Goal: Information Seeking & Learning: Learn about a topic

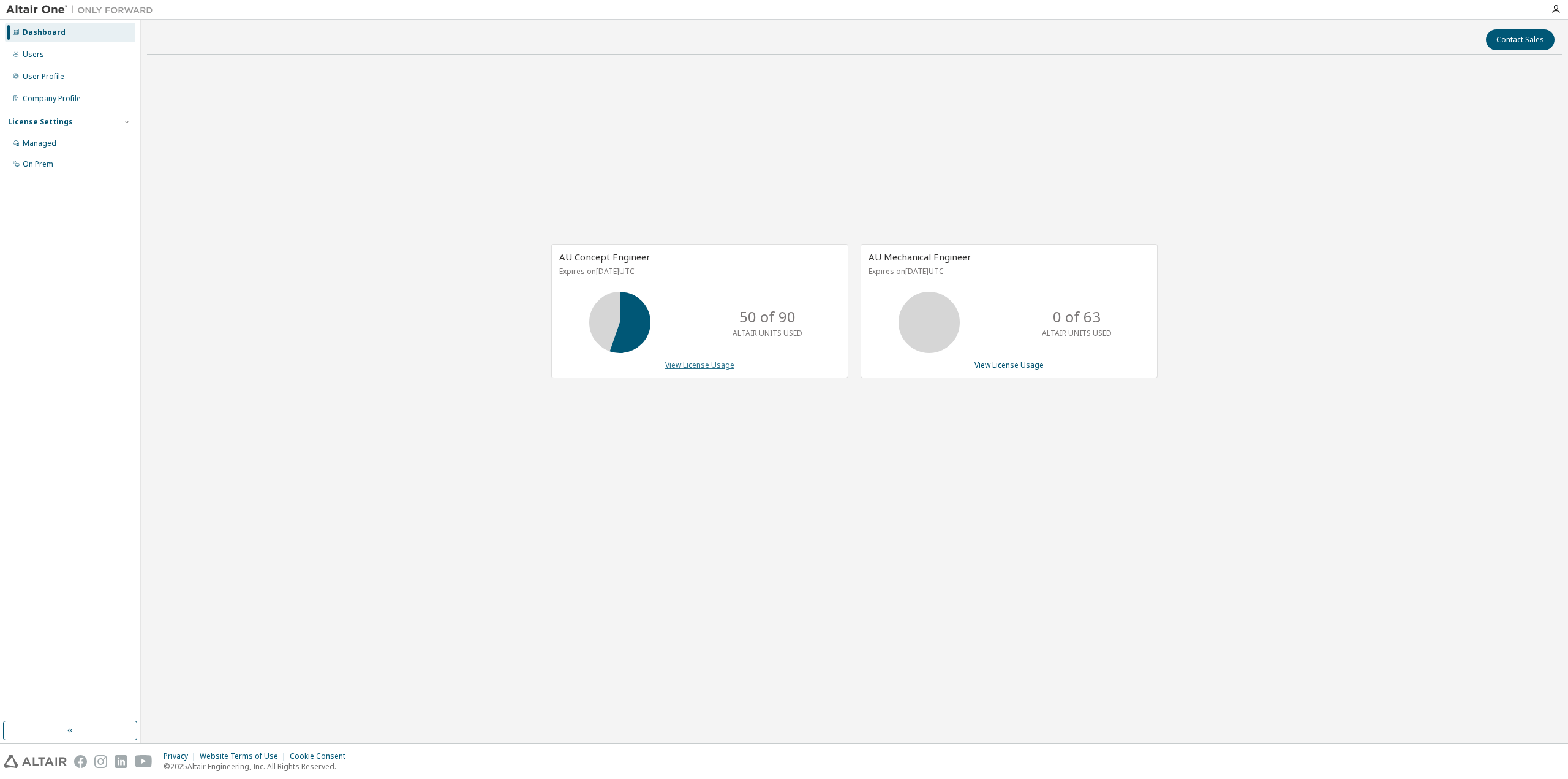
click at [704, 368] on link "View License Usage" at bounding box center [699, 365] width 69 height 10
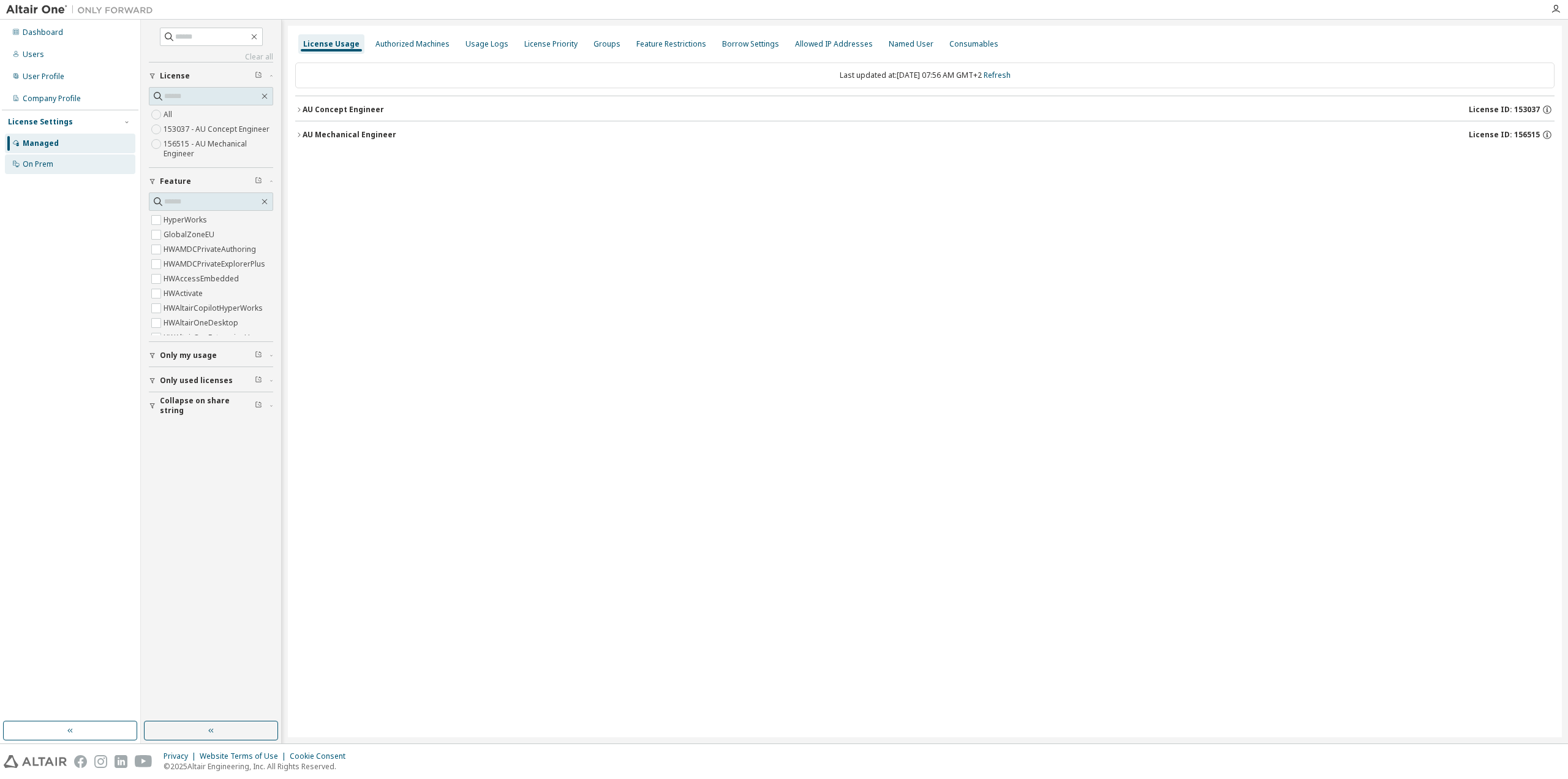
click at [39, 165] on div "On Prem" at bounding box center [37, 164] width 30 height 10
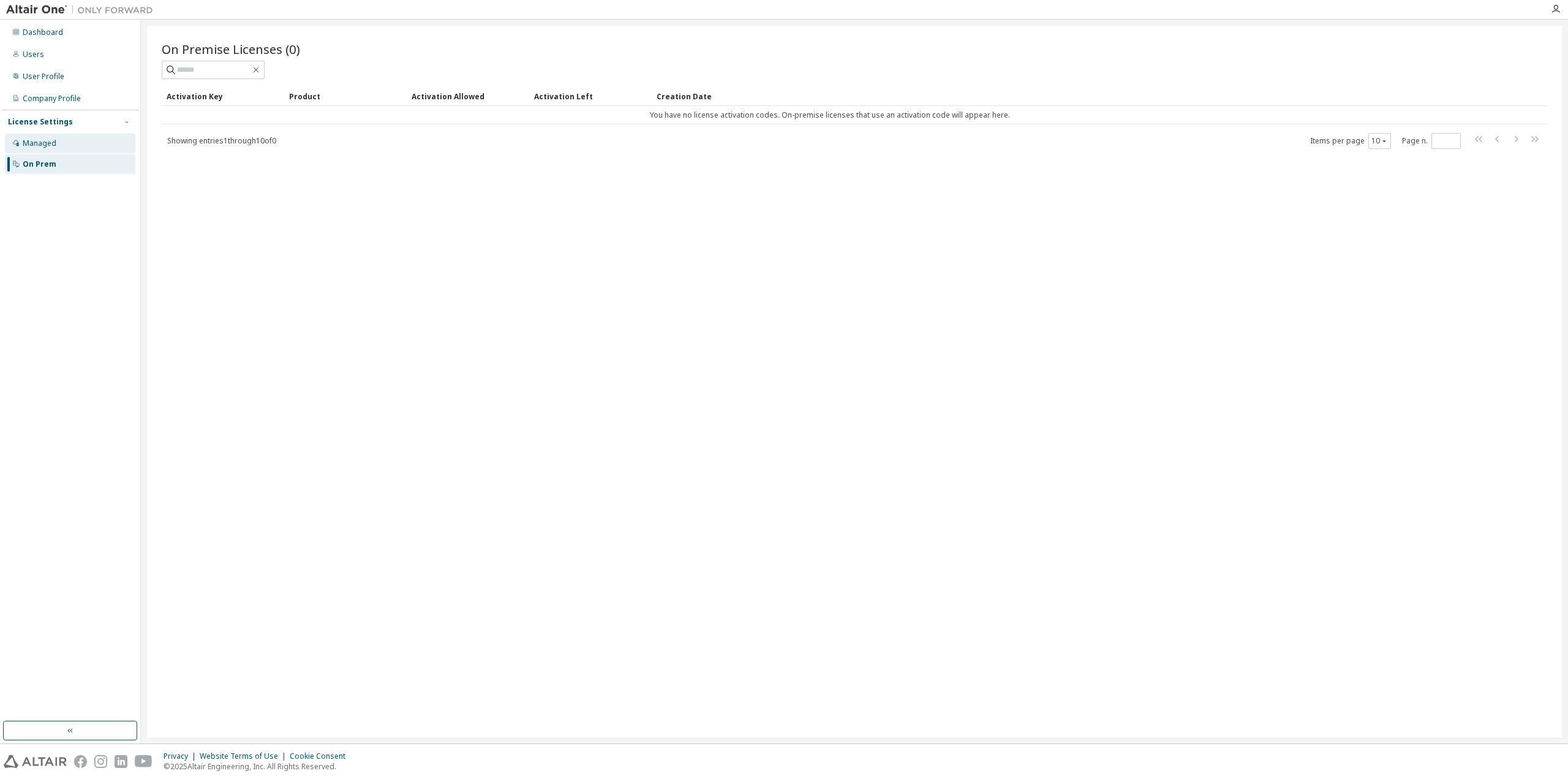
click at [44, 144] on div "Managed" at bounding box center [39, 143] width 33 height 10
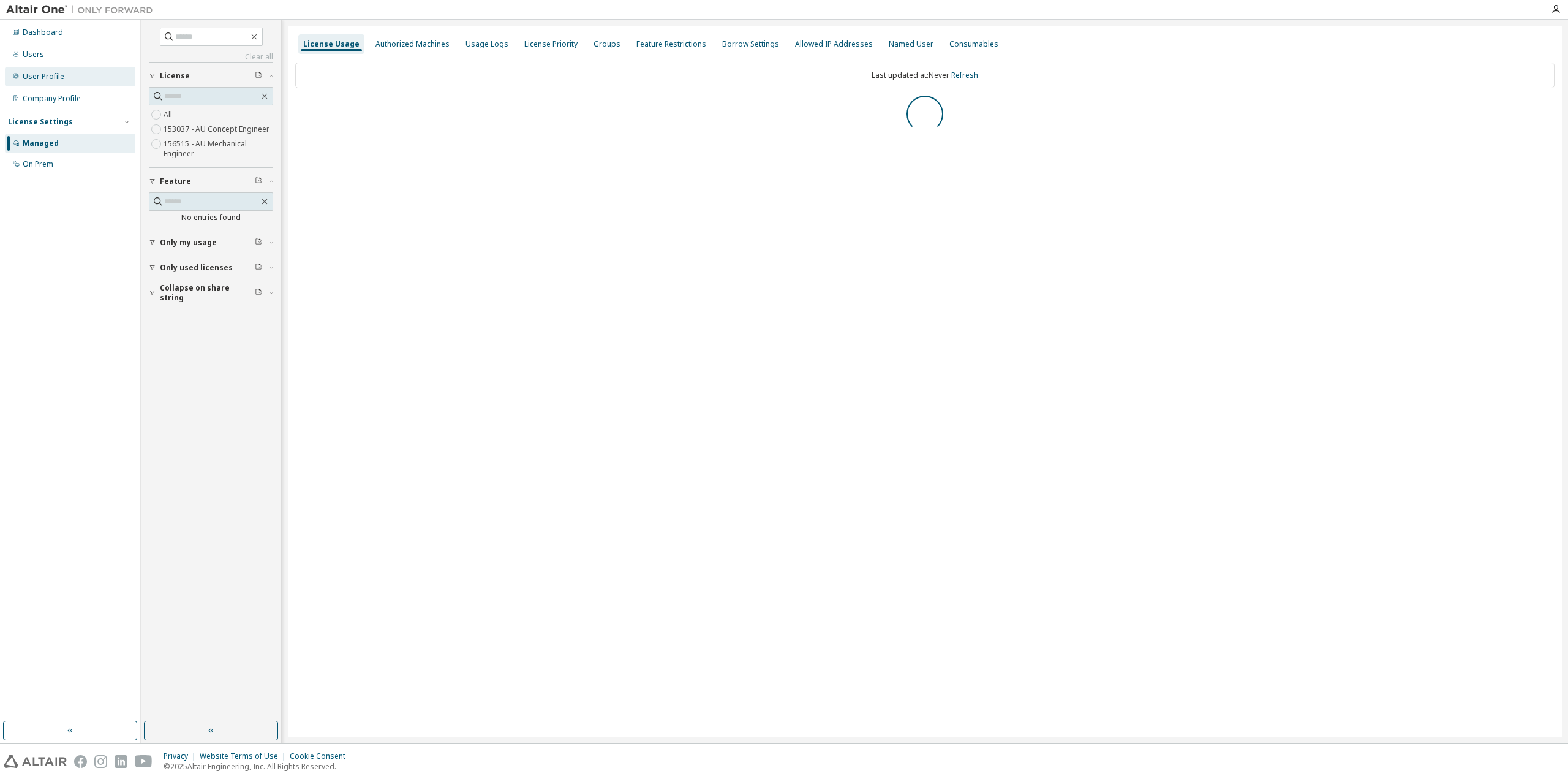
click at [52, 76] on div "User Profile" at bounding box center [43, 76] width 41 height 10
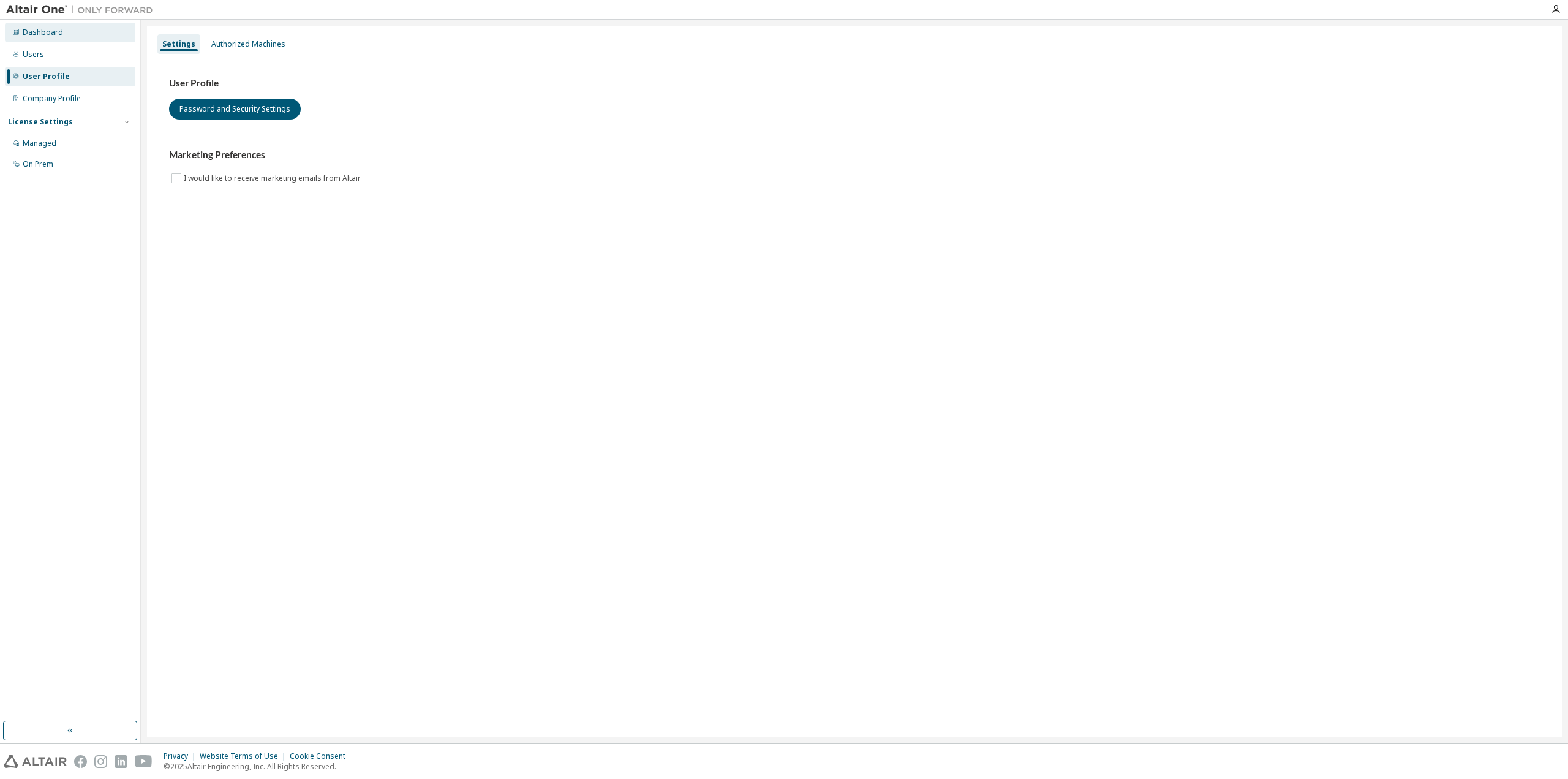
click at [40, 33] on div "Dashboard" at bounding box center [42, 33] width 41 height 10
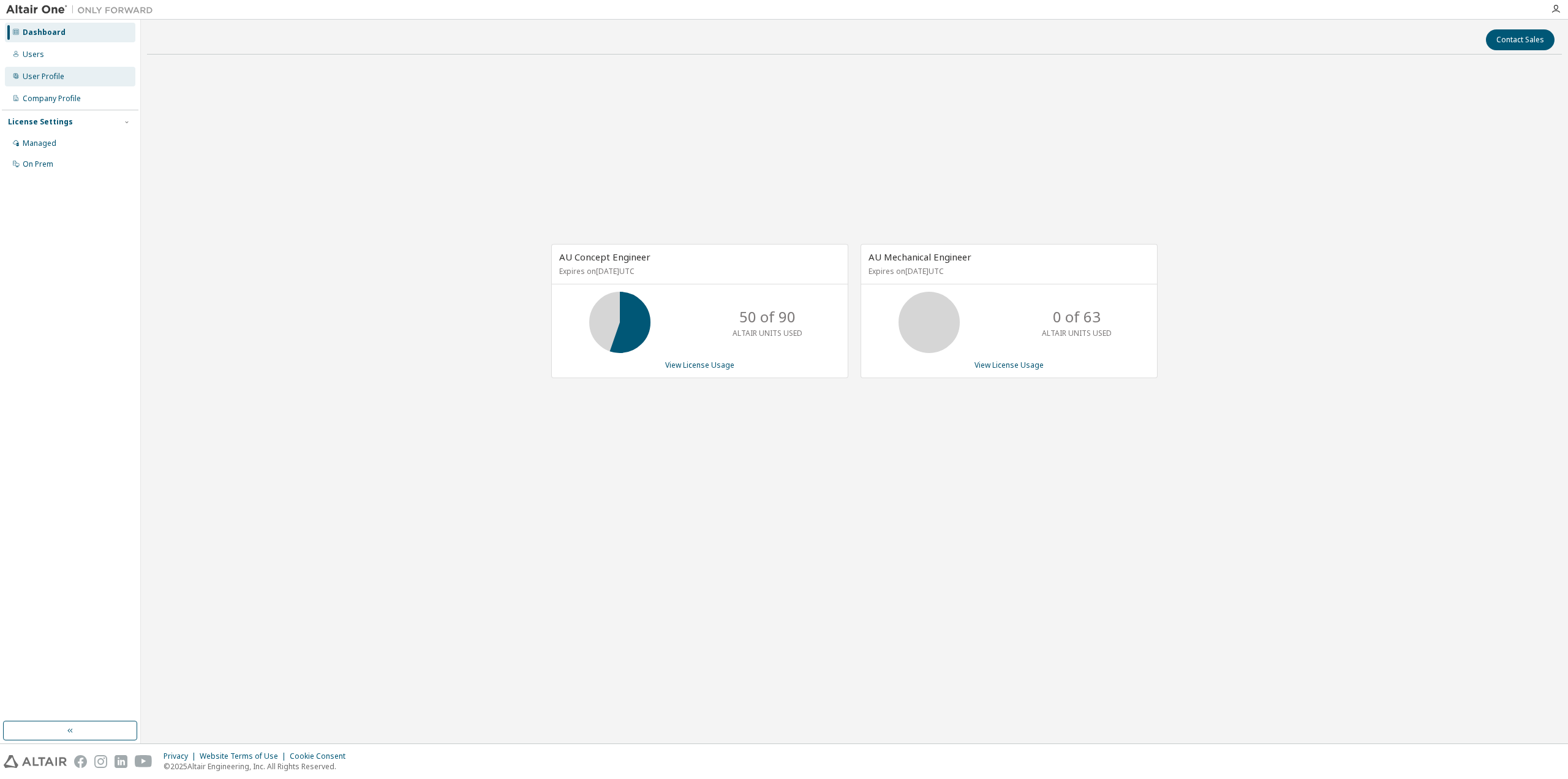
click at [57, 76] on div "User Profile" at bounding box center [43, 76] width 41 height 10
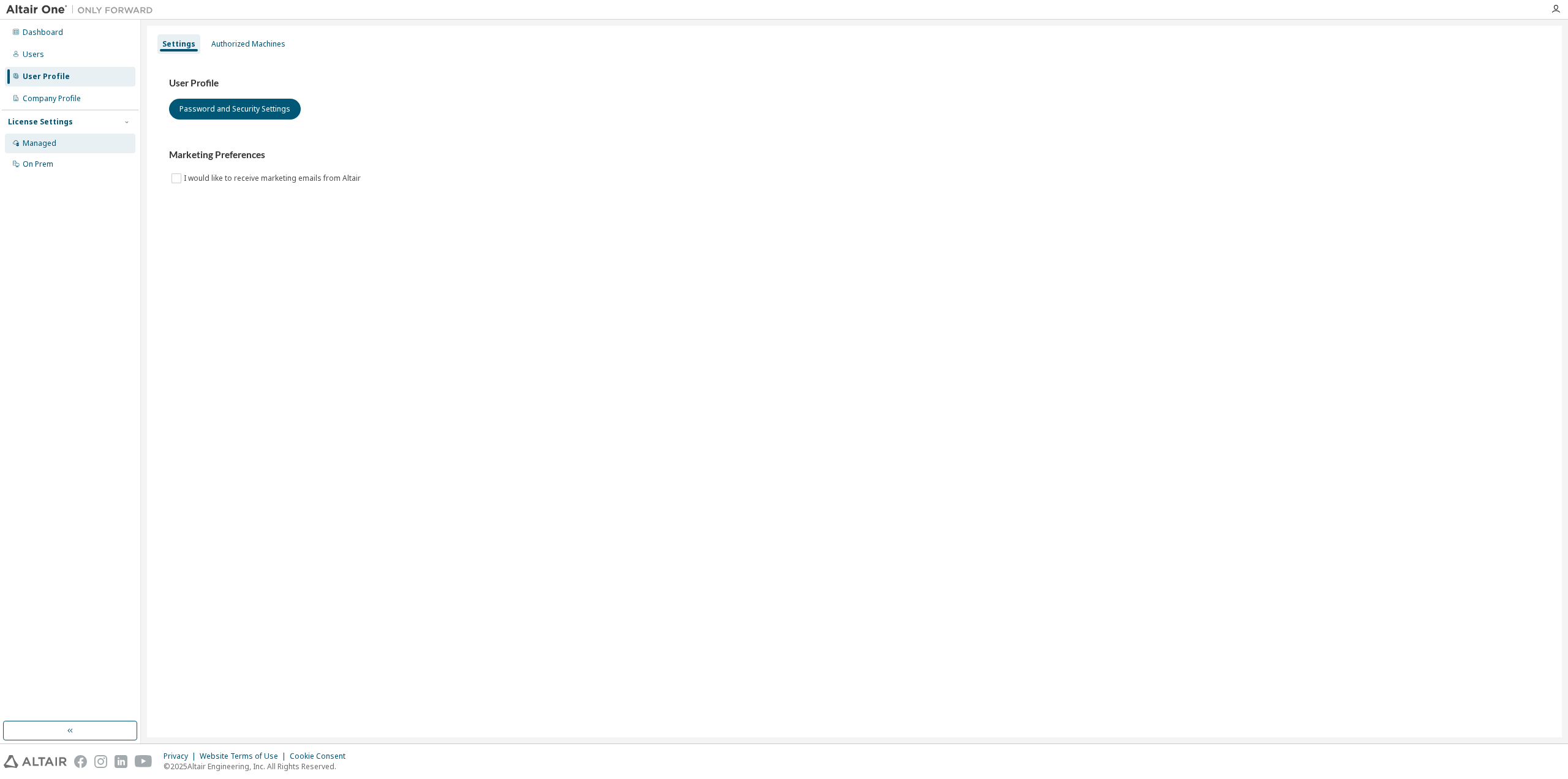
click at [49, 142] on div "Managed" at bounding box center [39, 143] width 33 height 10
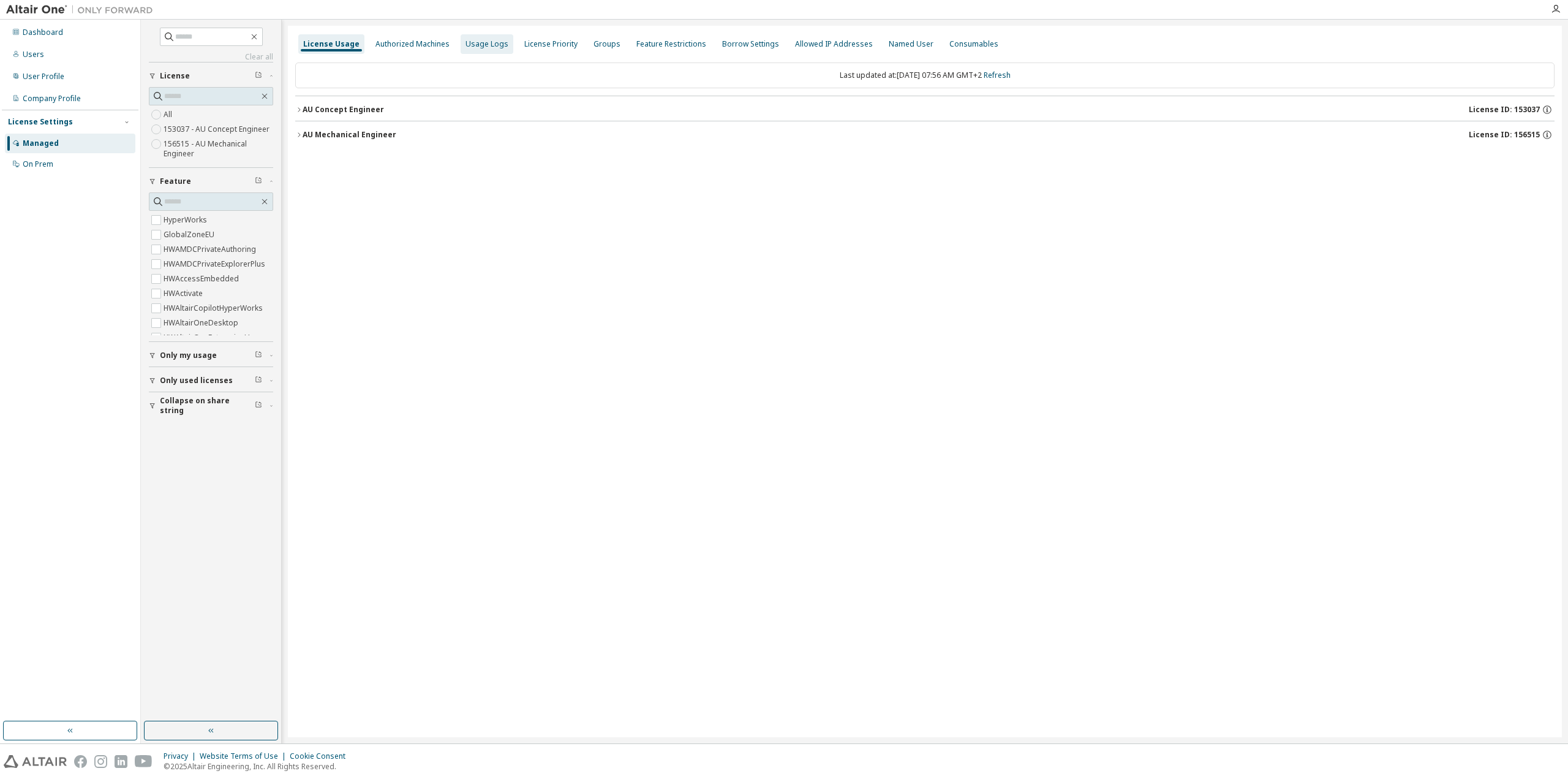
click at [469, 46] on div "Usage Logs" at bounding box center [487, 44] width 43 height 10
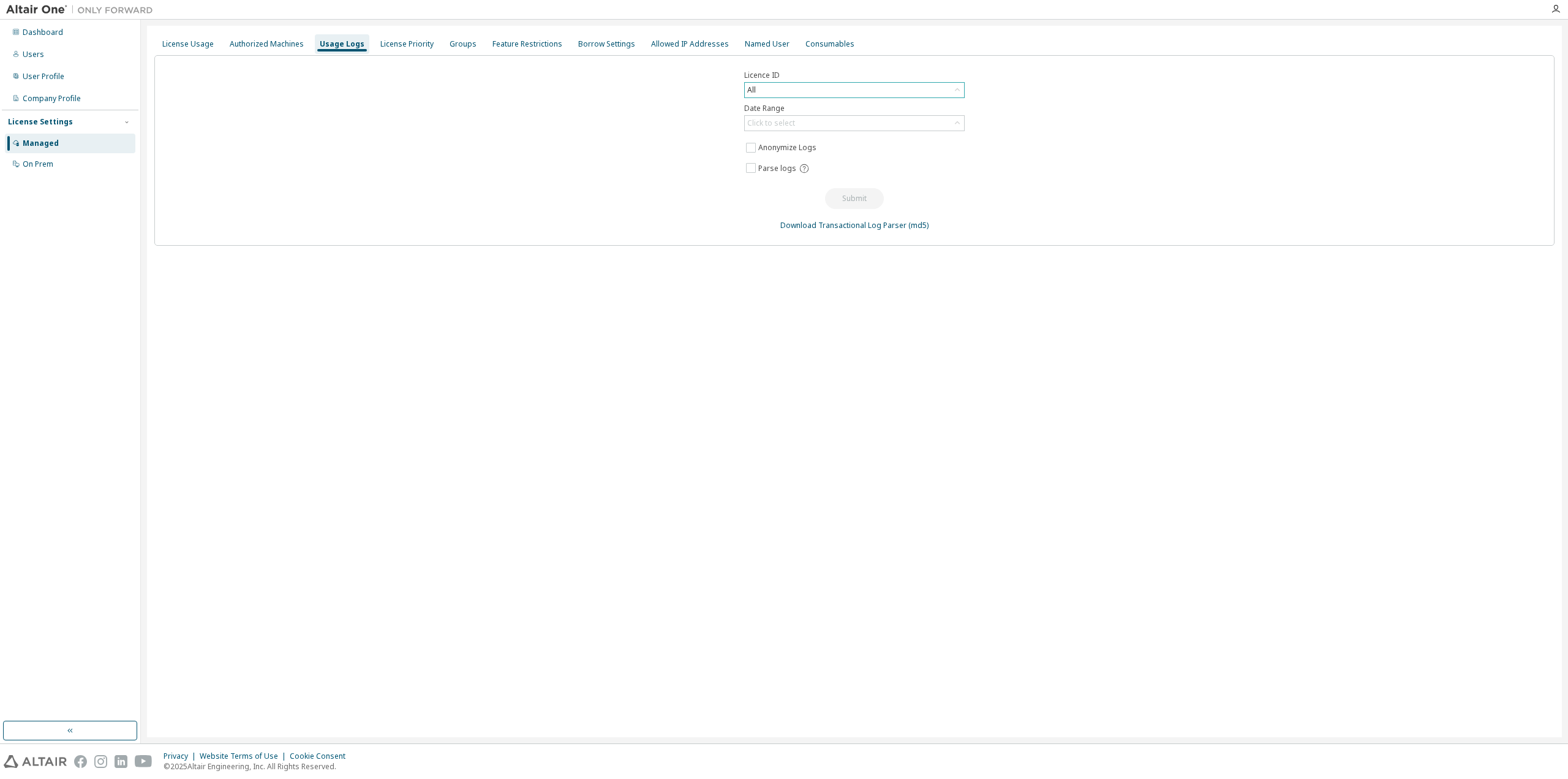
click at [818, 89] on div "All" at bounding box center [854, 90] width 219 height 14
click at [922, 126] on li "All" at bounding box center [854, 124] width 217 height 16
click at [854, 123] on div "Click to select" at bounding box center [854, 123] width 219 height 14
click at [848, 170] on li "Year to date" at bounding box center [854, 174] width 217 height 16
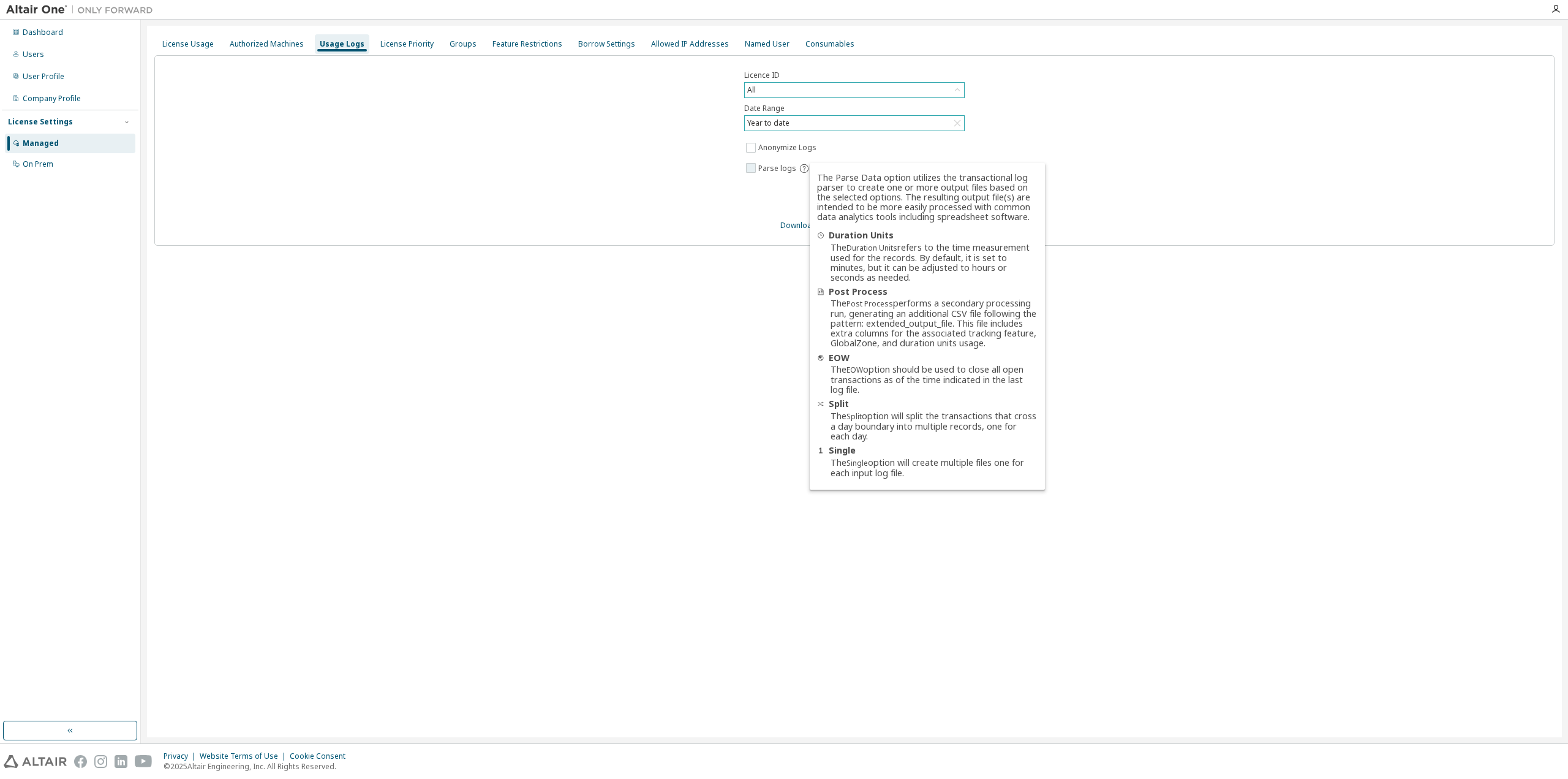
click at [803, 167] on icon at bounding box center [804, 169] width 11 height 11
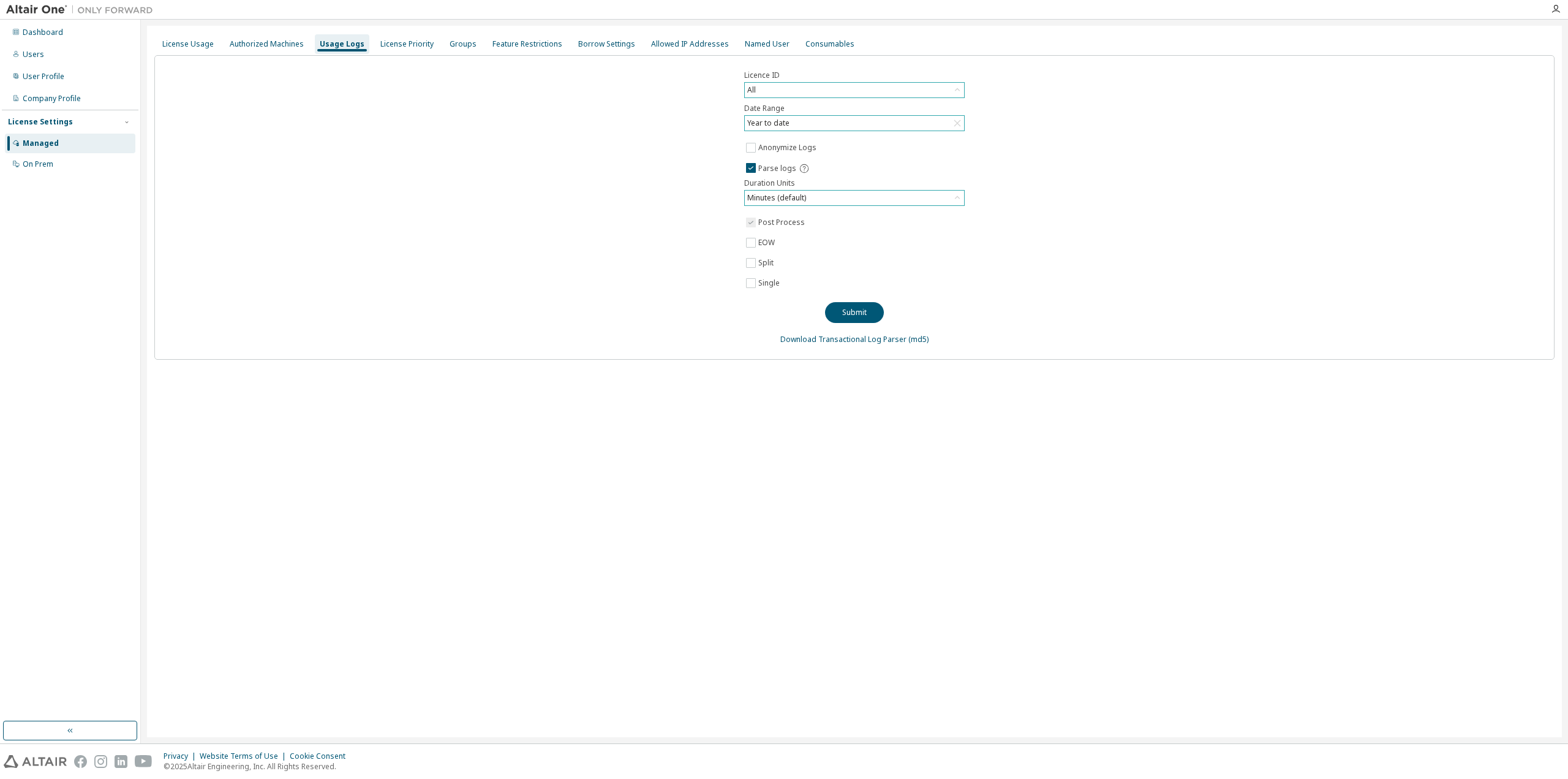
click at [855, 198] on div "Minutes (default)" at bounding box center [854, 198] width 219 height 14
click at [875, 314] on button "Submit" at bounding box center [854, 312] width 59 height 21
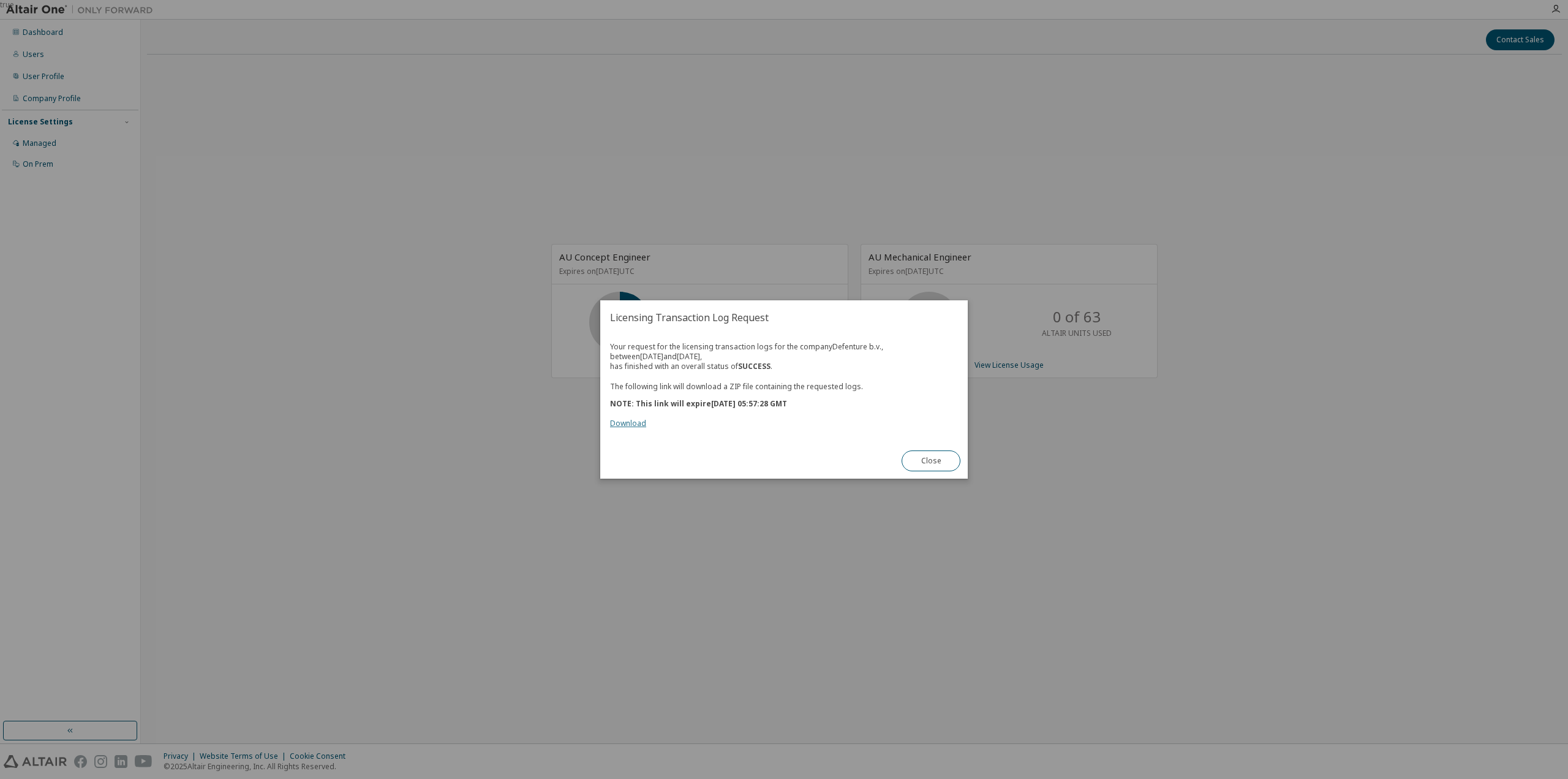
click at [628, 424] on link "Download" at bounding box center [628, 423] width 36 height 10
click at [939, 466] on button "Close" at bounding box center [931, 460] width 59 height 21
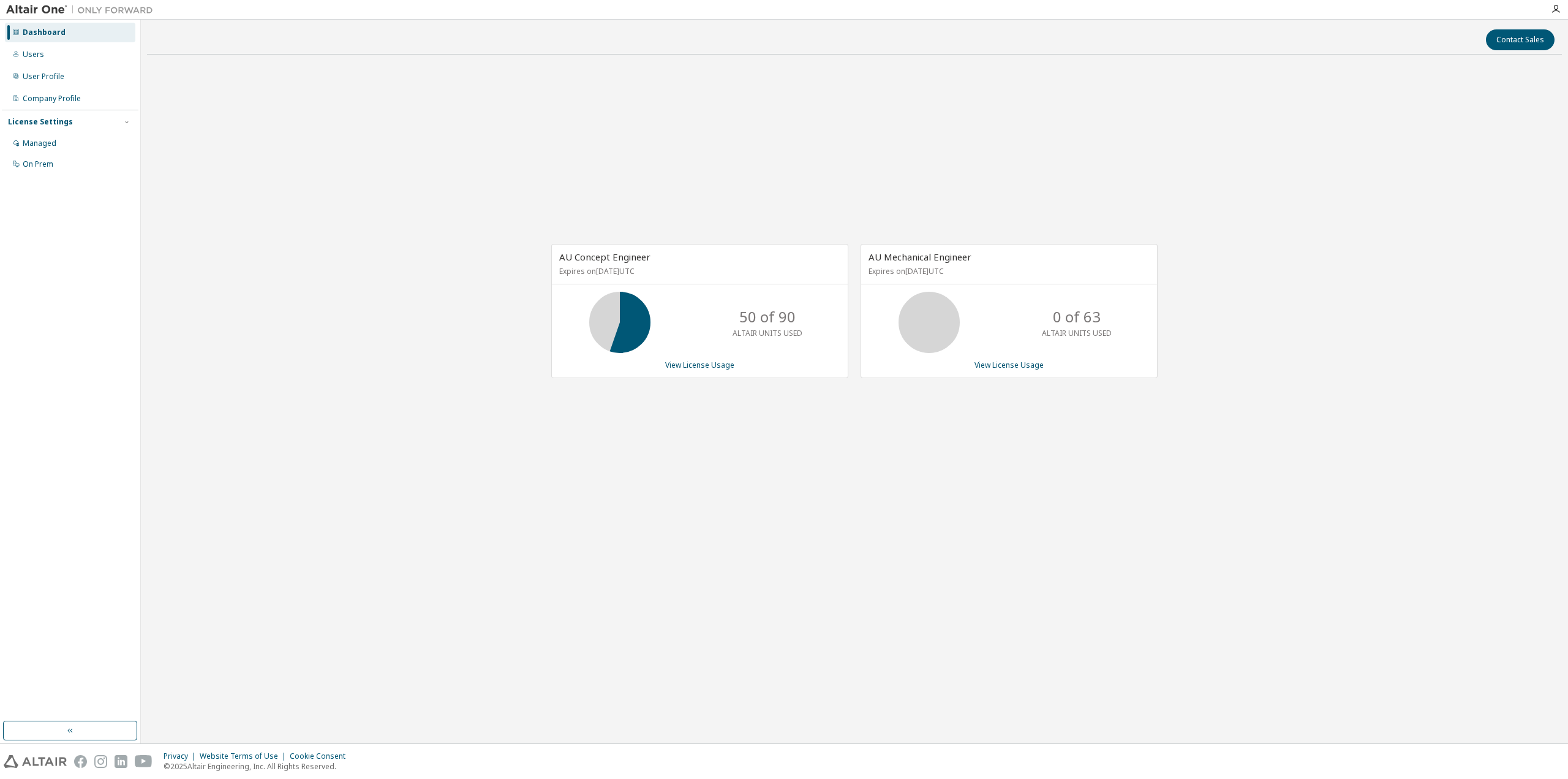
click at [1160, 174] on div "AU Concept Engineer Expires on [DATE] UTC 50 of 90 ALTAIR UNITS USED View Licen…" at bounding box center [854, 317] width 1415 height 506
drag, startPoint x: 650, startPoint y: 258, endPoint x: 552, endPoint y: 259, distance: 98.0
click at [552, 259] on div "AU Concept Engineer Expires on December 2, 2025 UTC" at bounding box center [700, 264] width 296 height 40
click at [694, 366] on link "View License Usage" at bounding box center [699, 365] width 69 height 10
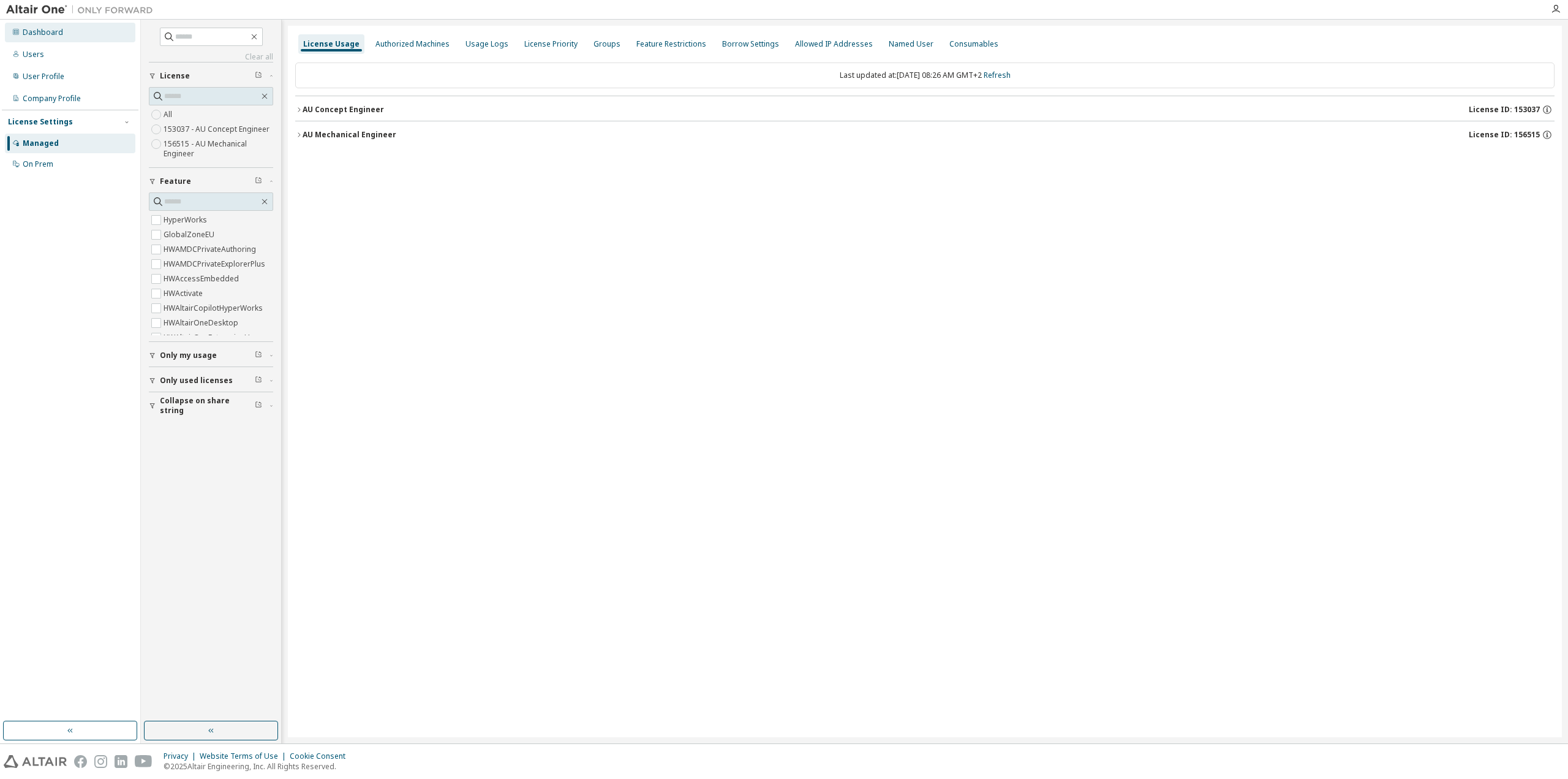
click at [47, 35] on div "Dashboard" at bounding box center [42, 33] width 41 height 10
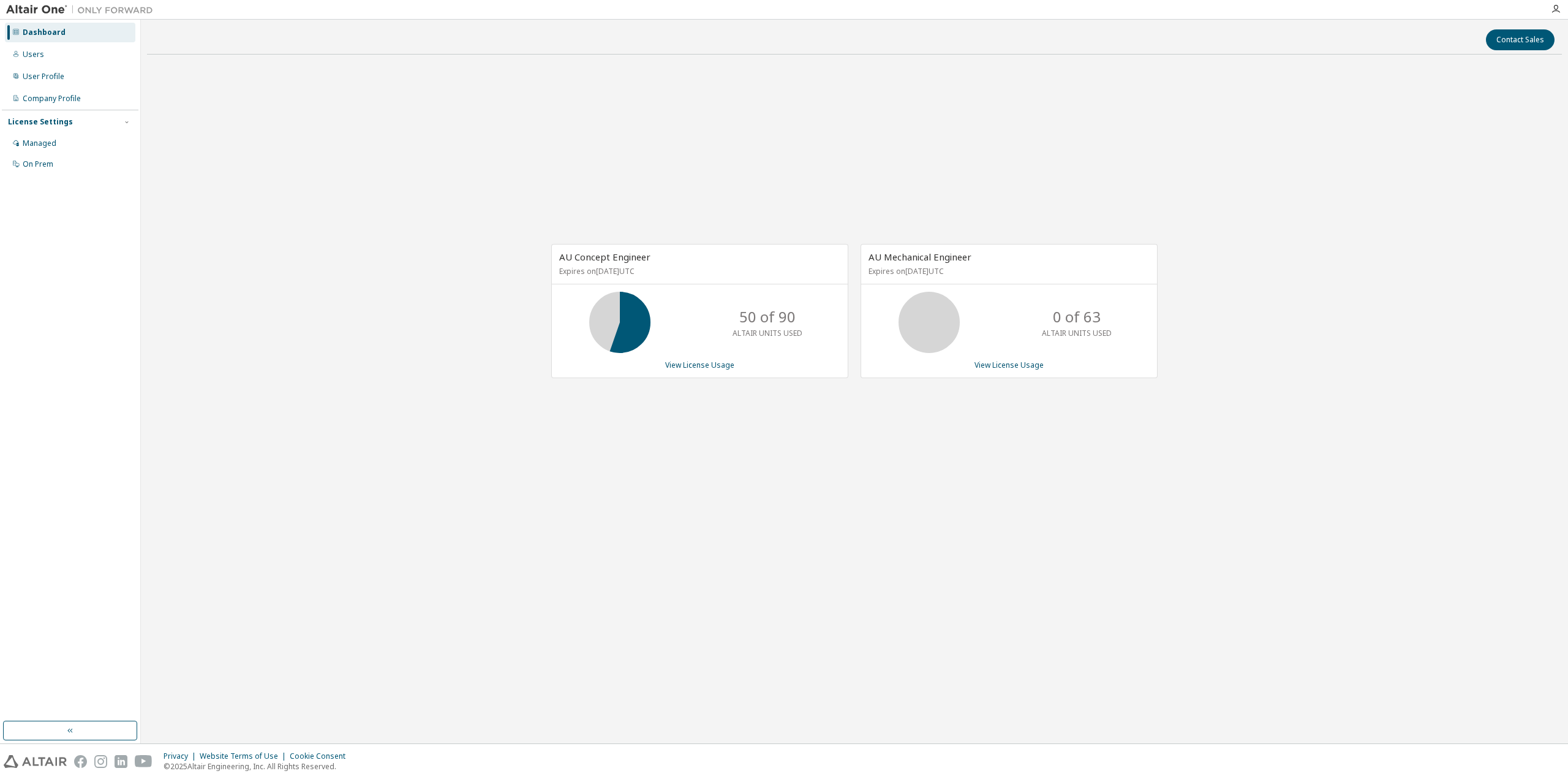
click at [713, 551] on div "AU Concept Engineer Expires on [DATE] UTC 50 of 90 ALTAIR UNITS USED View Licen…" at bounding box center [854, 317] width 1415 height 506
click at [690, 360] on link "View License Usage" at bounding box center [699, 365] width 69 height 10
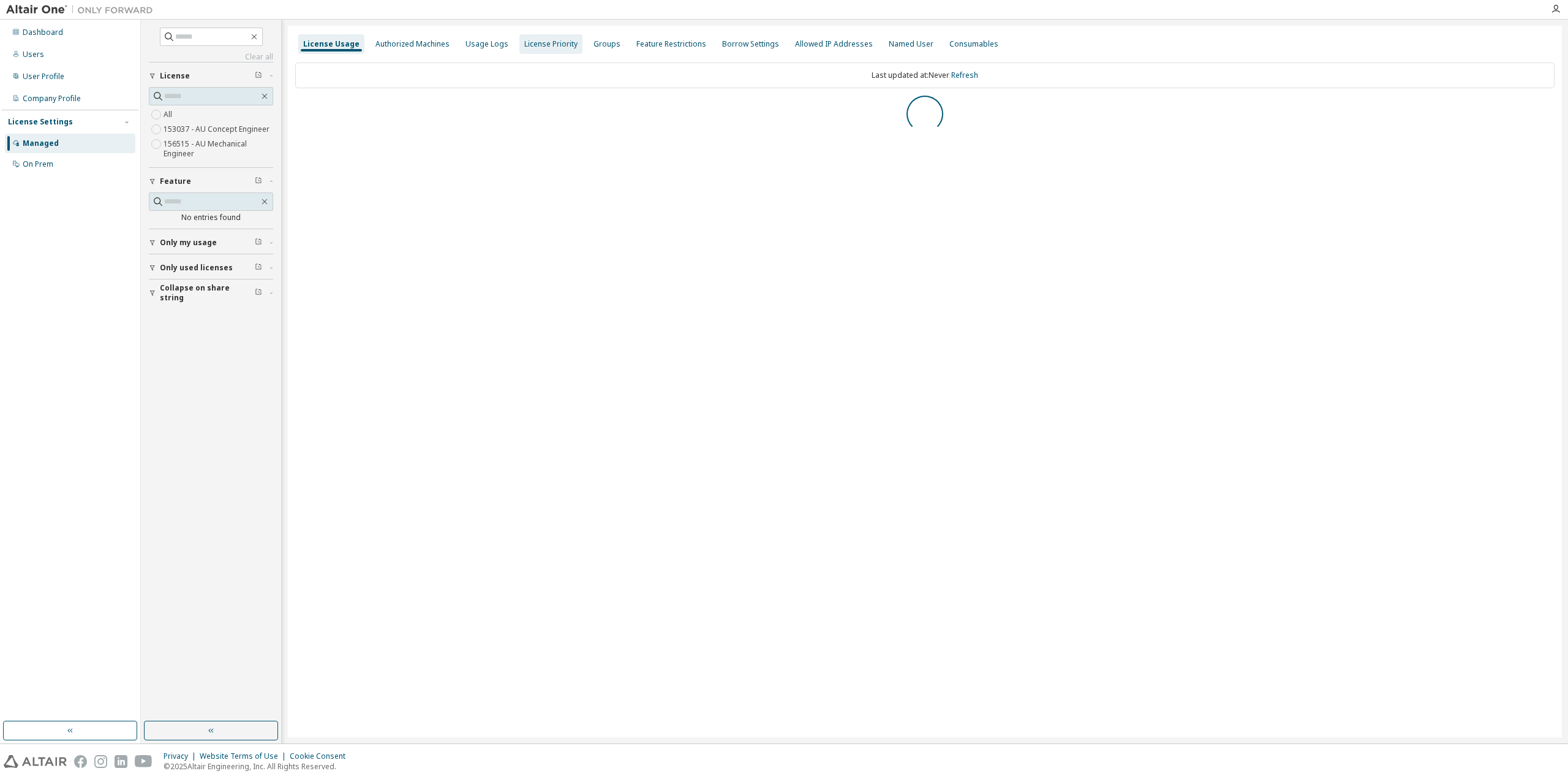
click at [525, 49] on div "License Priority" at bounding box center [551, 44] width 53 height 10
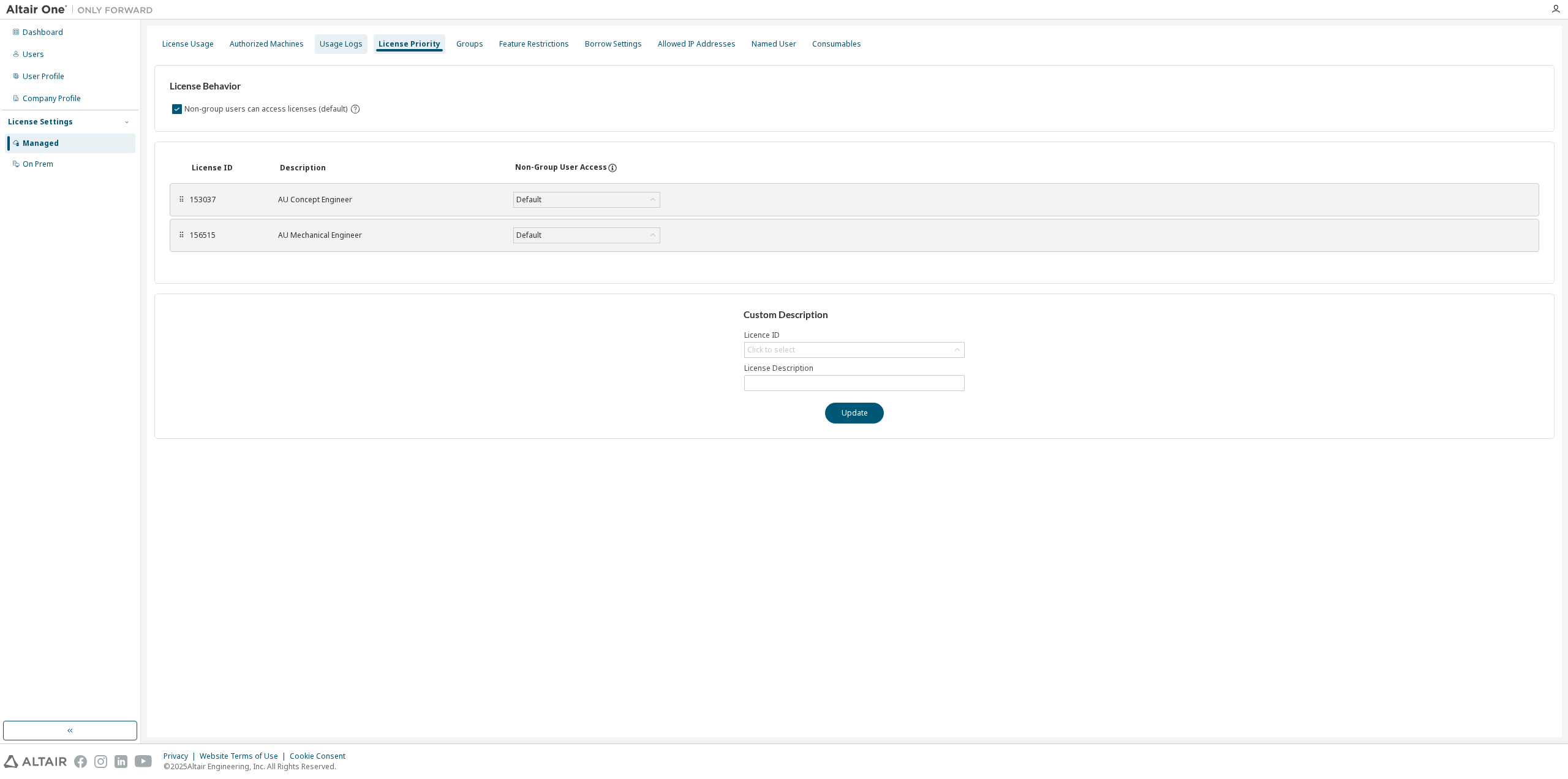
click at [334, 39] on div "Usage Logs" at bounding box center [342, 44] width 43 height 10
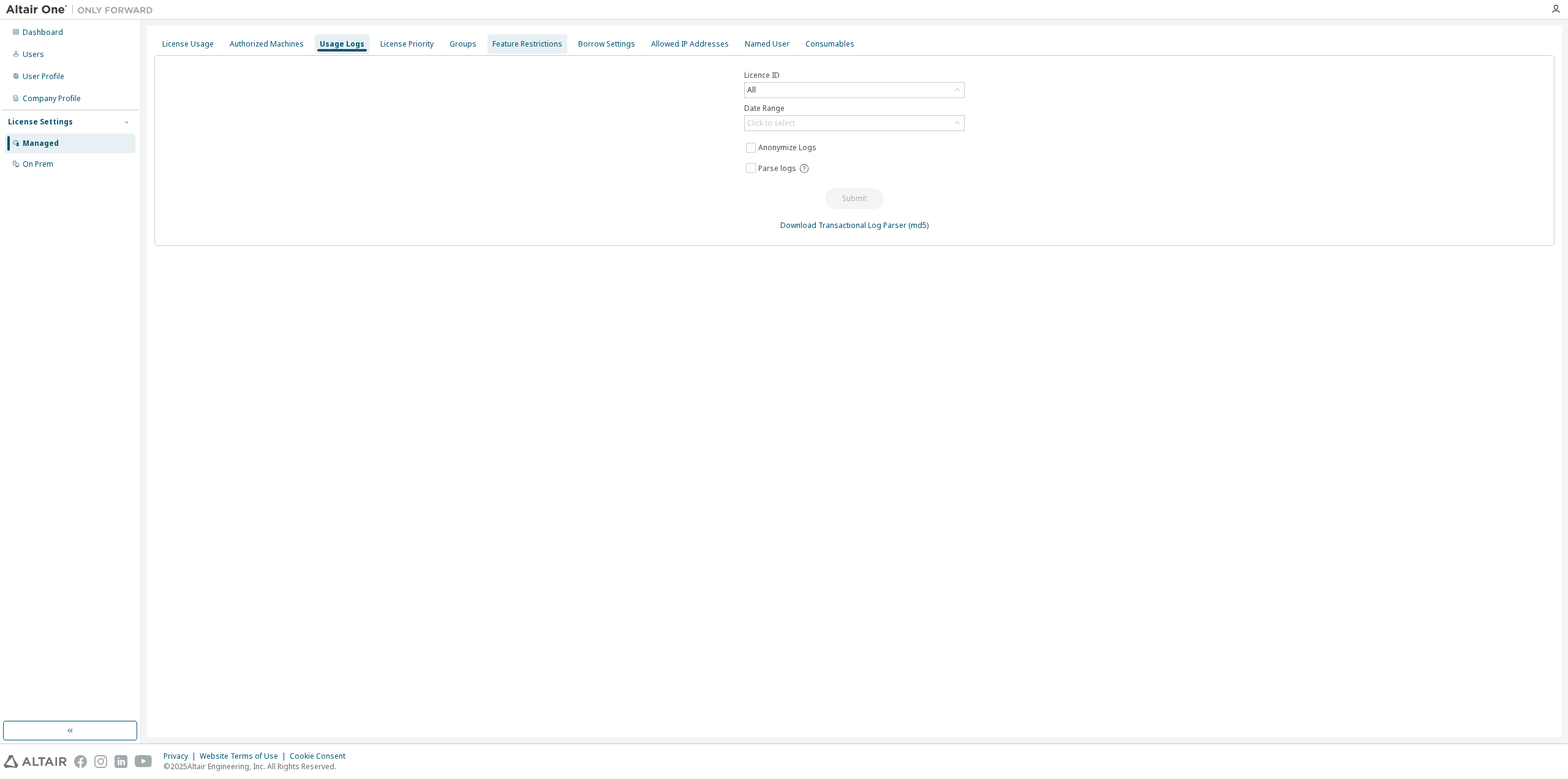
click at [521, 46] on div "Feature Restrictions" at bounding box center [528, 44] width 70 height 10
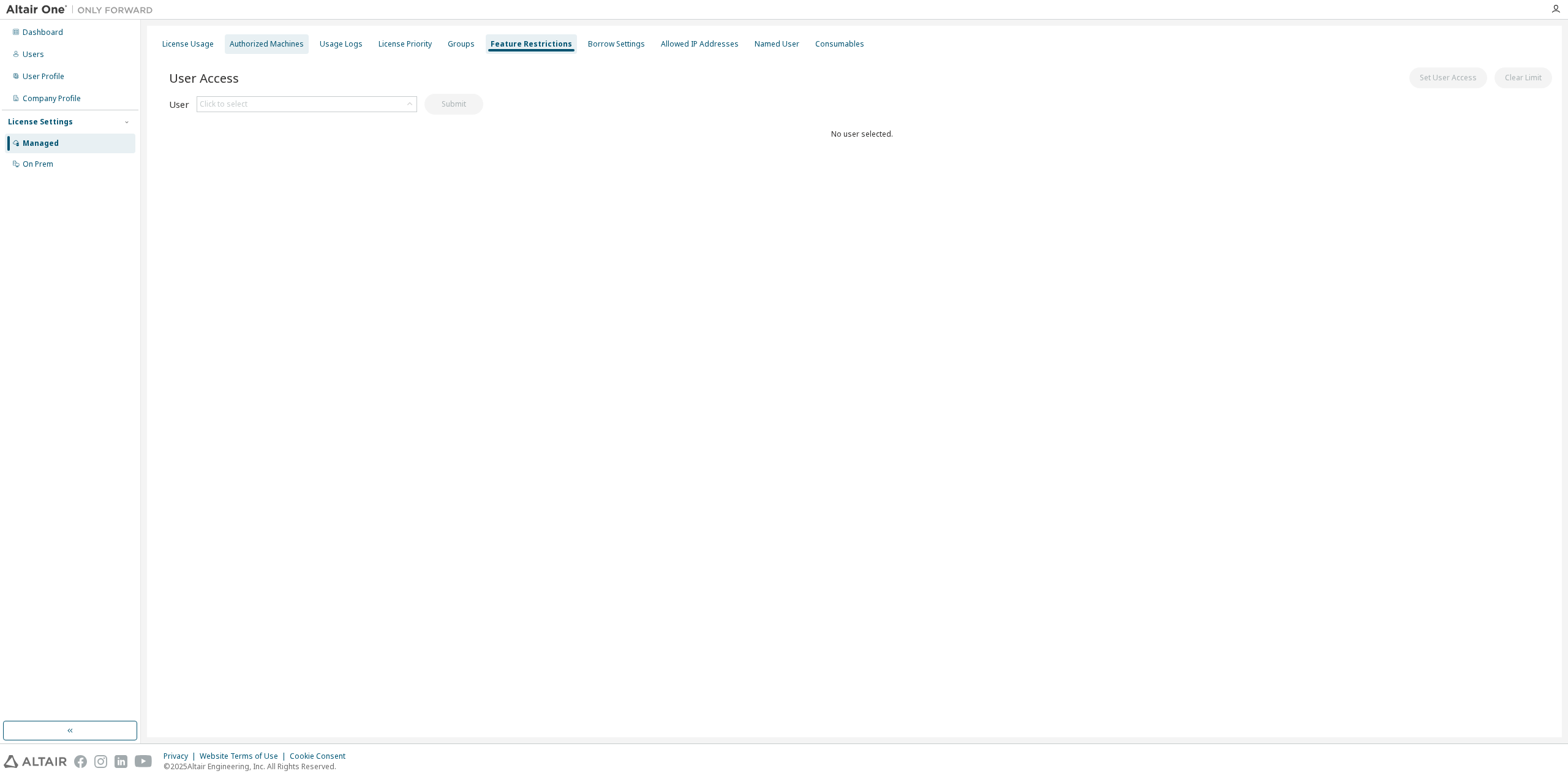
click at [255, 49] on div "Authorized Machines" at bounding box center [266, 44] width 74 height 10
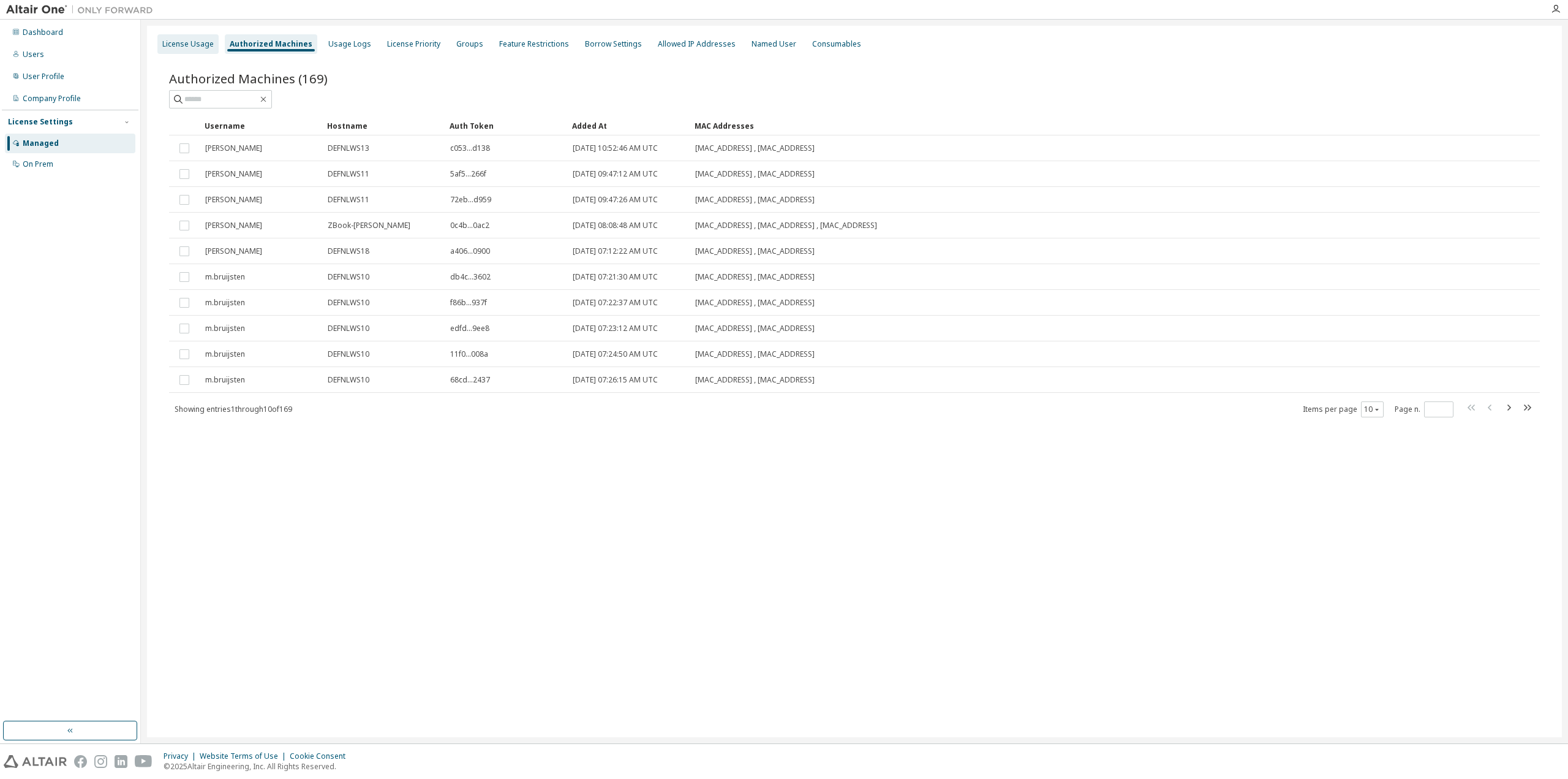
click at [195, 45] on div "License Usage" at bounding box center [188, 44] width 52 height 10
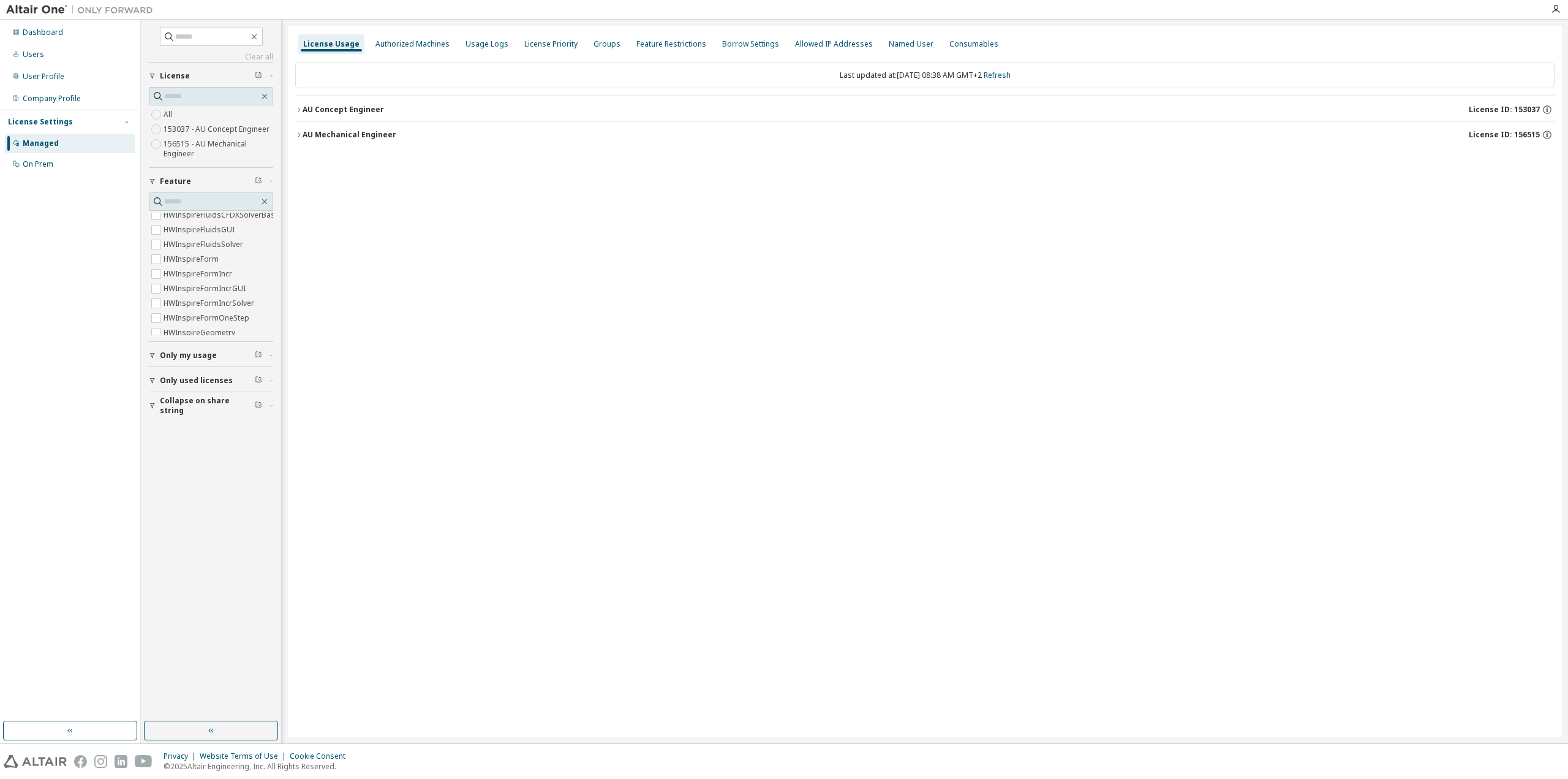
scroll to position [735, 0]
click at [299, 112] on icon "button" at bounding box center [299, 109] width 7 height 7
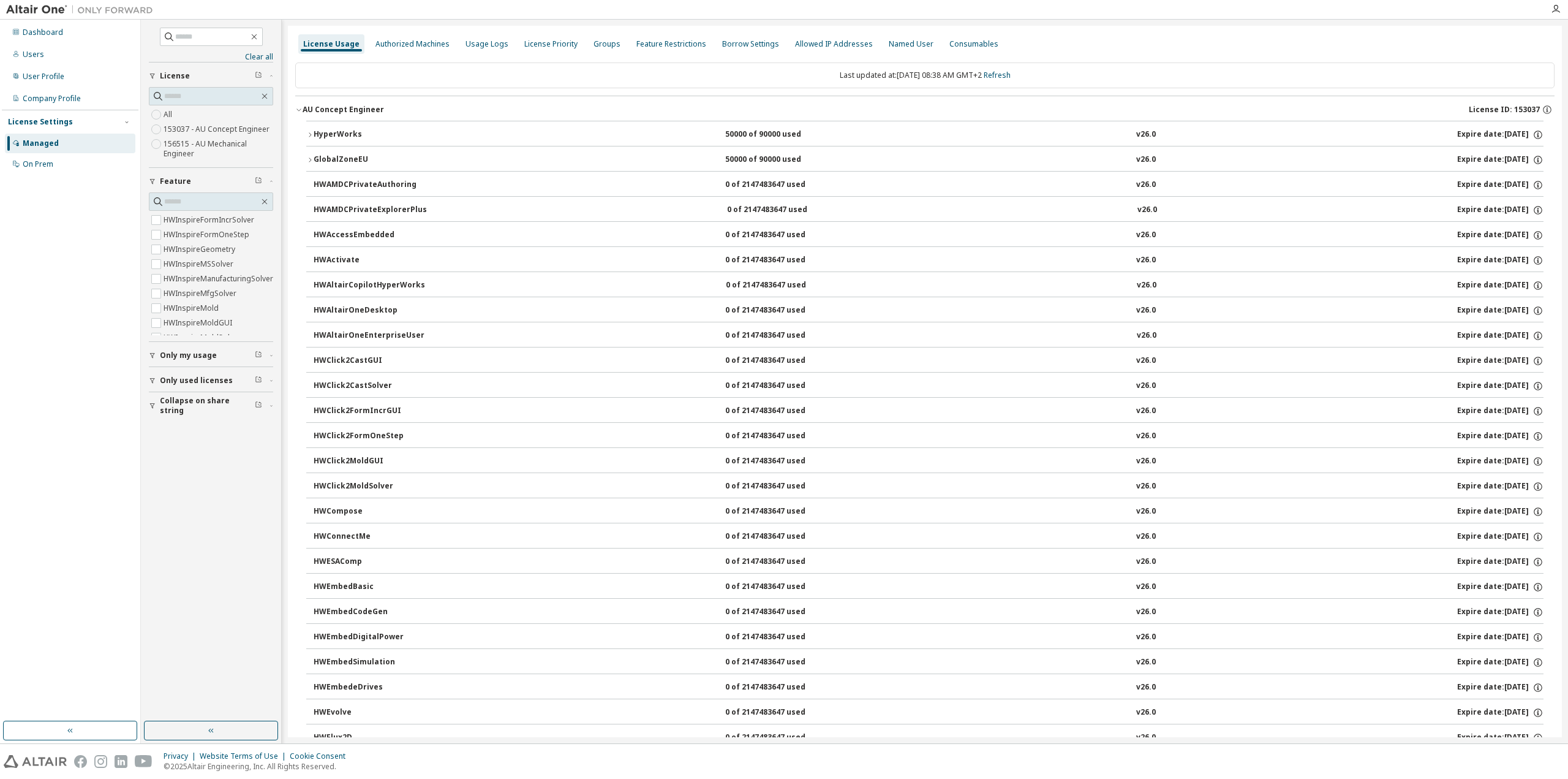
click at [299, 112] on icon "button" at bounding box center [299, 109] width 7 height 7
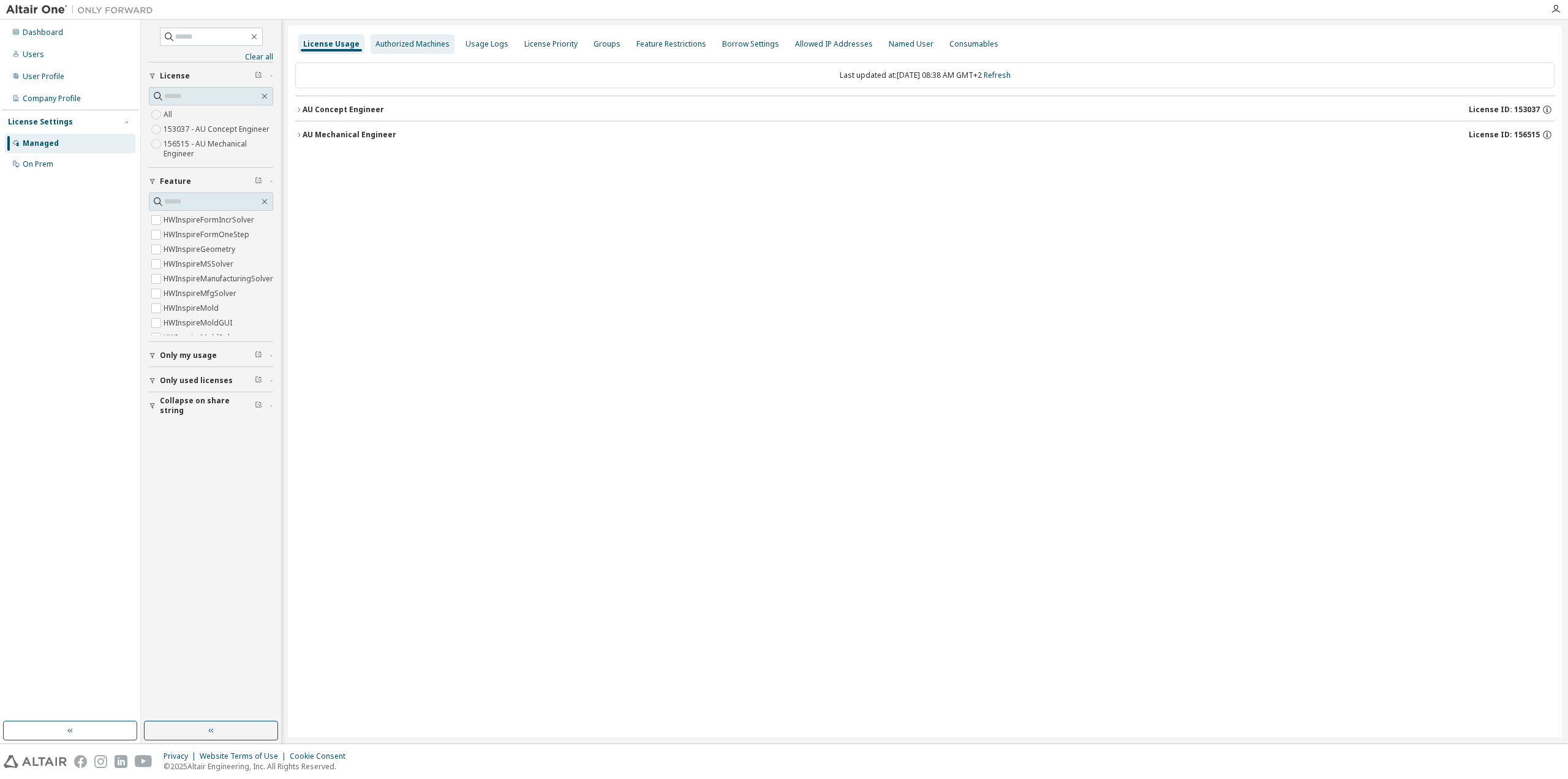
click at [397, 46] on div "Authorized Machines" at bounding box center [413, 44] width 74 height 10
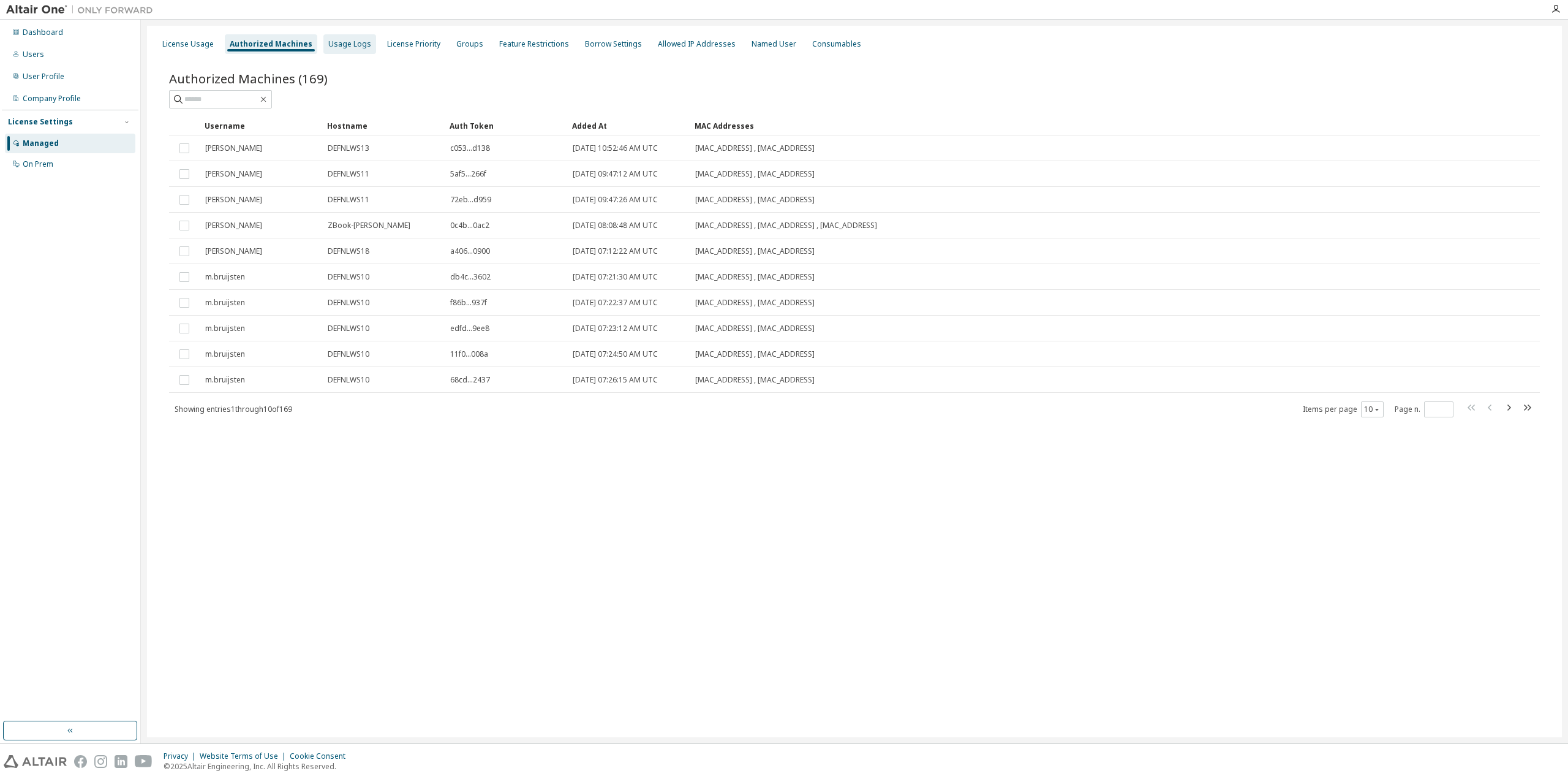
click at [341, 46] on div "Usage Logs" at bounding box center [350, 44] width 43 height 10
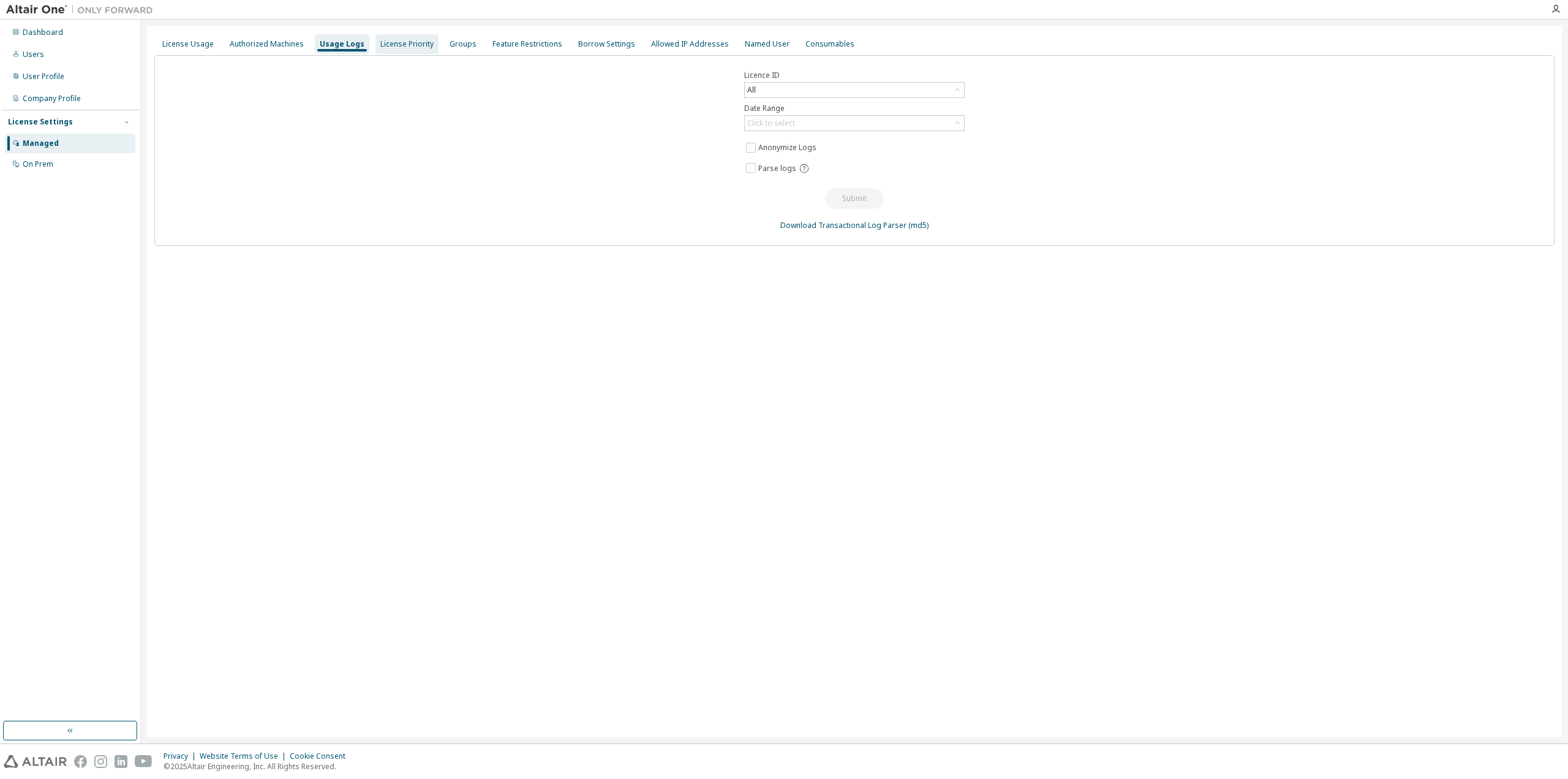
click at [391, 48] on div "License Priority" at bounding box center [407, 44] width 53 height 10
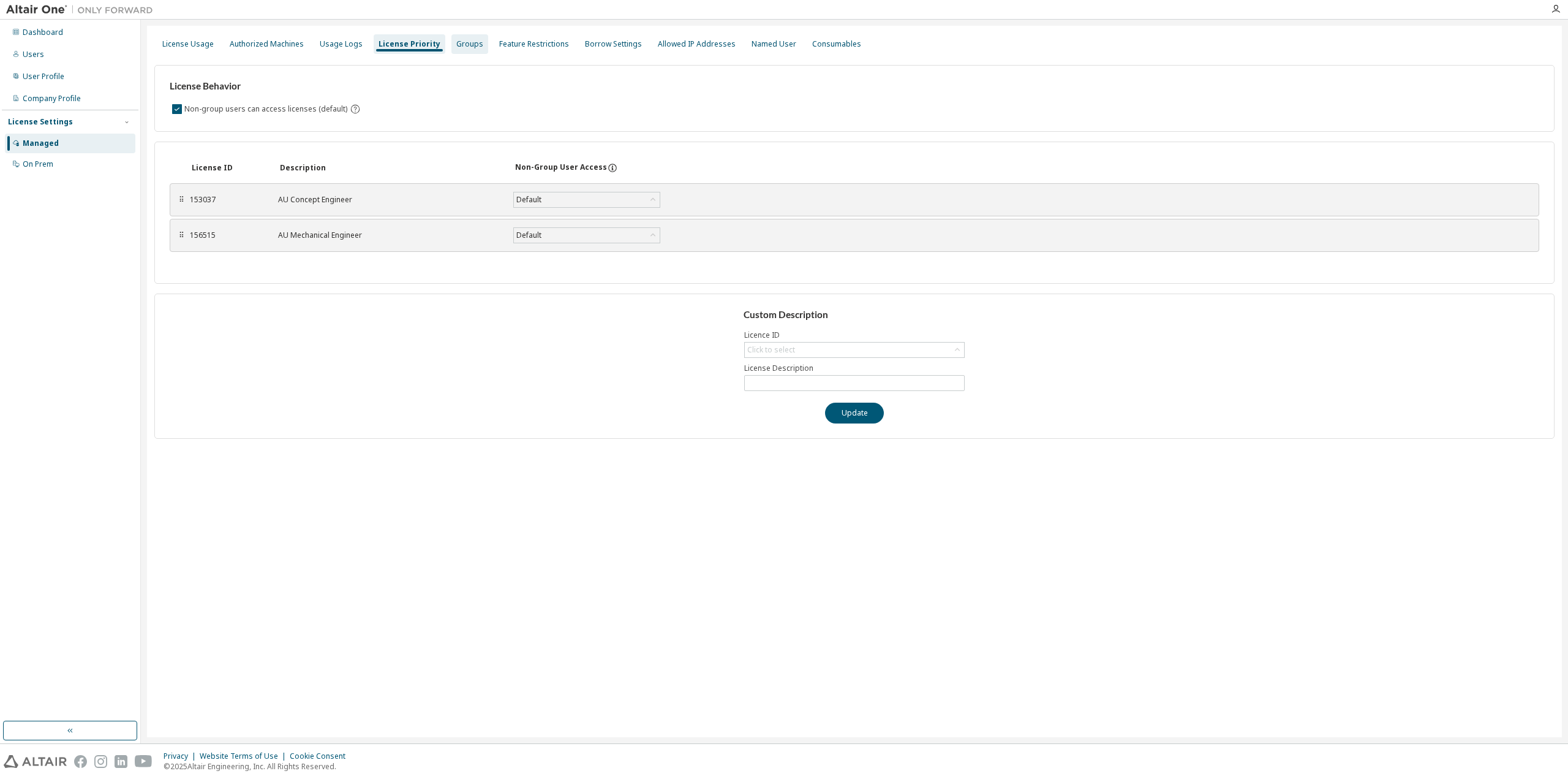
click at [469, 51] on div "Groups" at bounding box center [470, 44] width 37 height 20
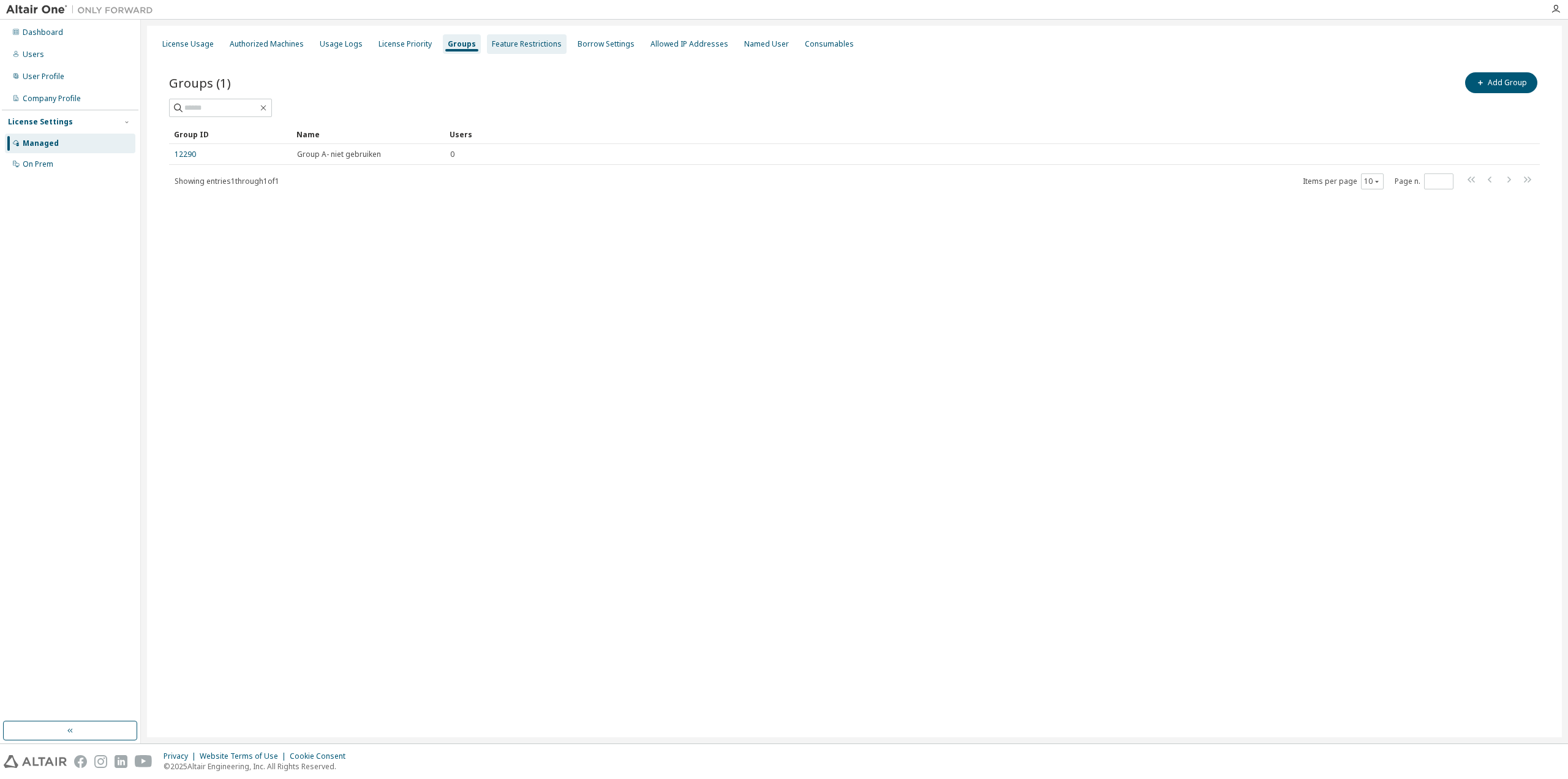
click at [495, 49] on div "Feature Restrictions" at bounding box center [527, 44] width 70 height 10
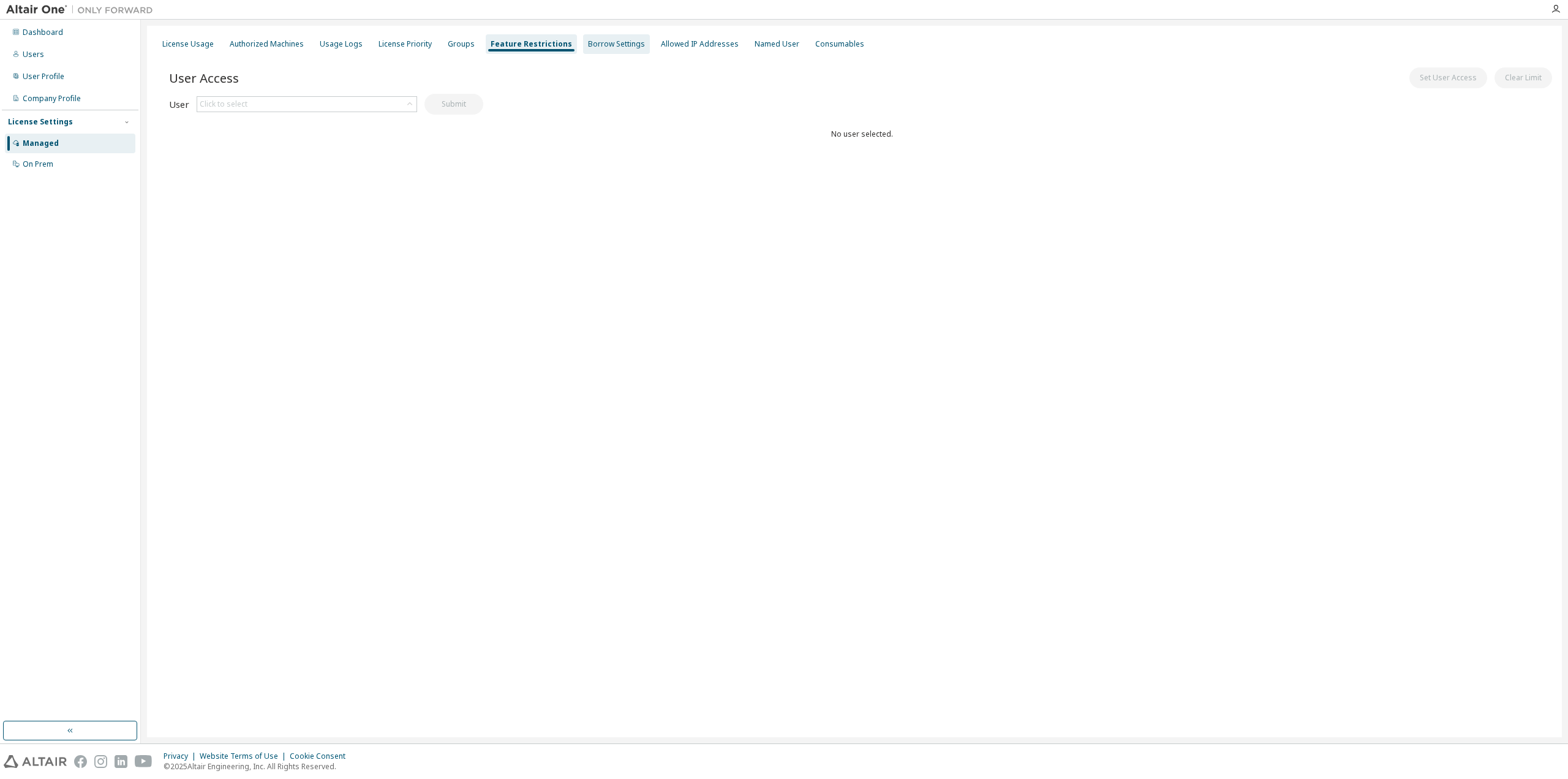
click at [592, 46] on div "Borrow Settings" at bounding box center [617, 44] width 57 height 10
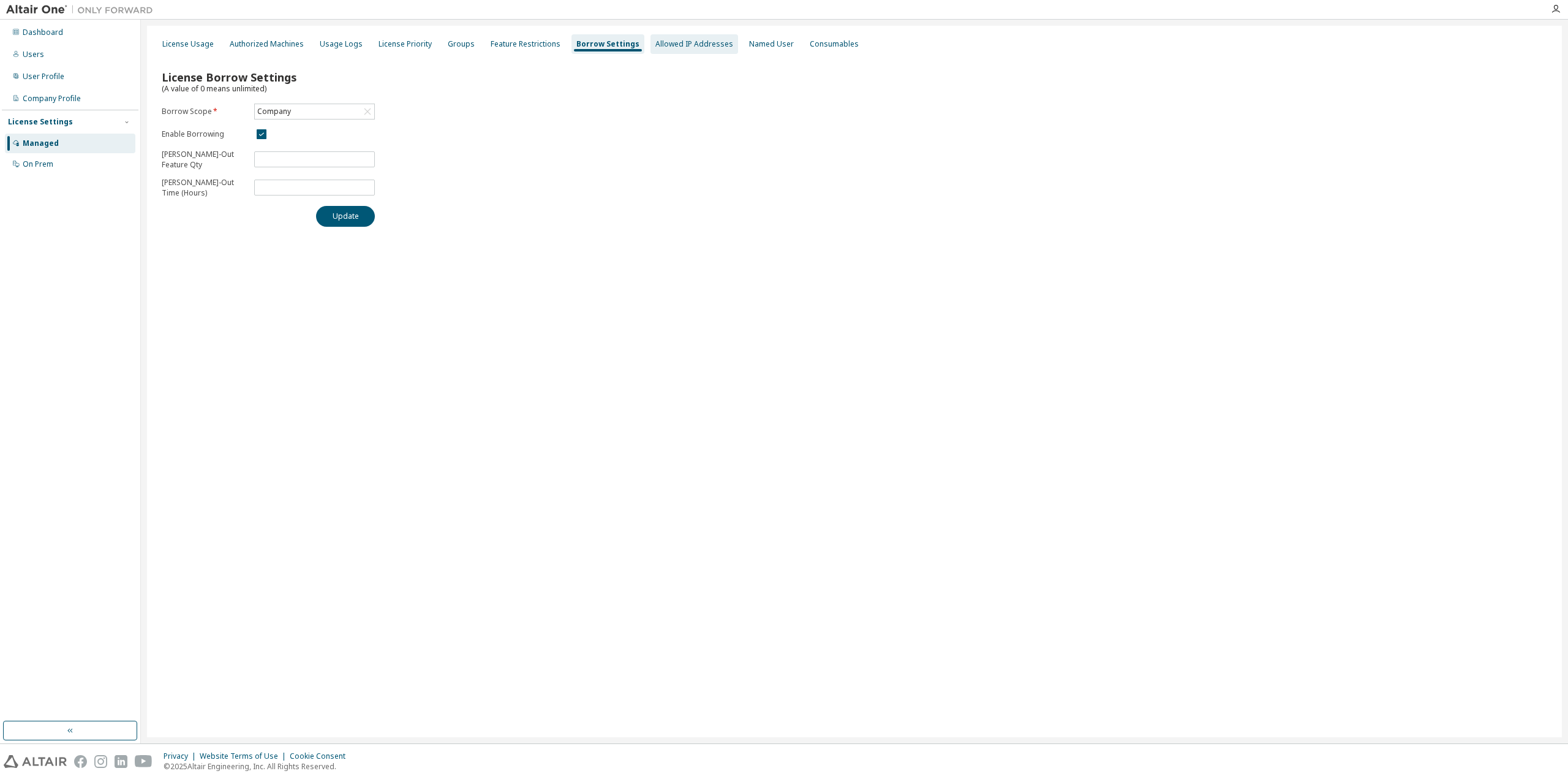
click at [685, 49] on div "Allowed IP Addresses" at bounding box center [694, 44] width 88 height 20
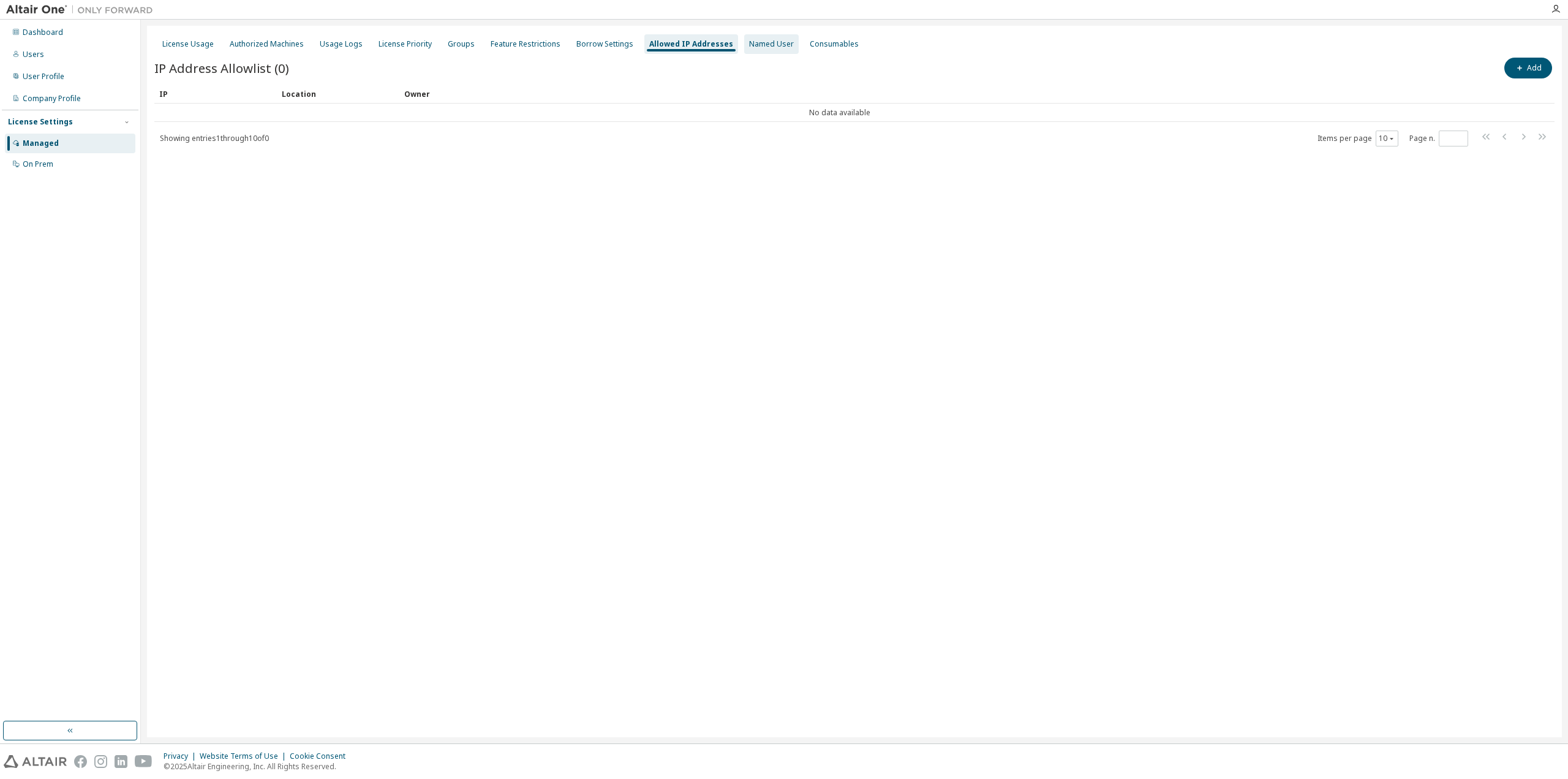
click at [749, 49] on div "Named User" at bounding box center [772, 44] width 45 height 10
click at [803, 49] on div "Consumables" at bounding box center [832, 44] width 59 height 20
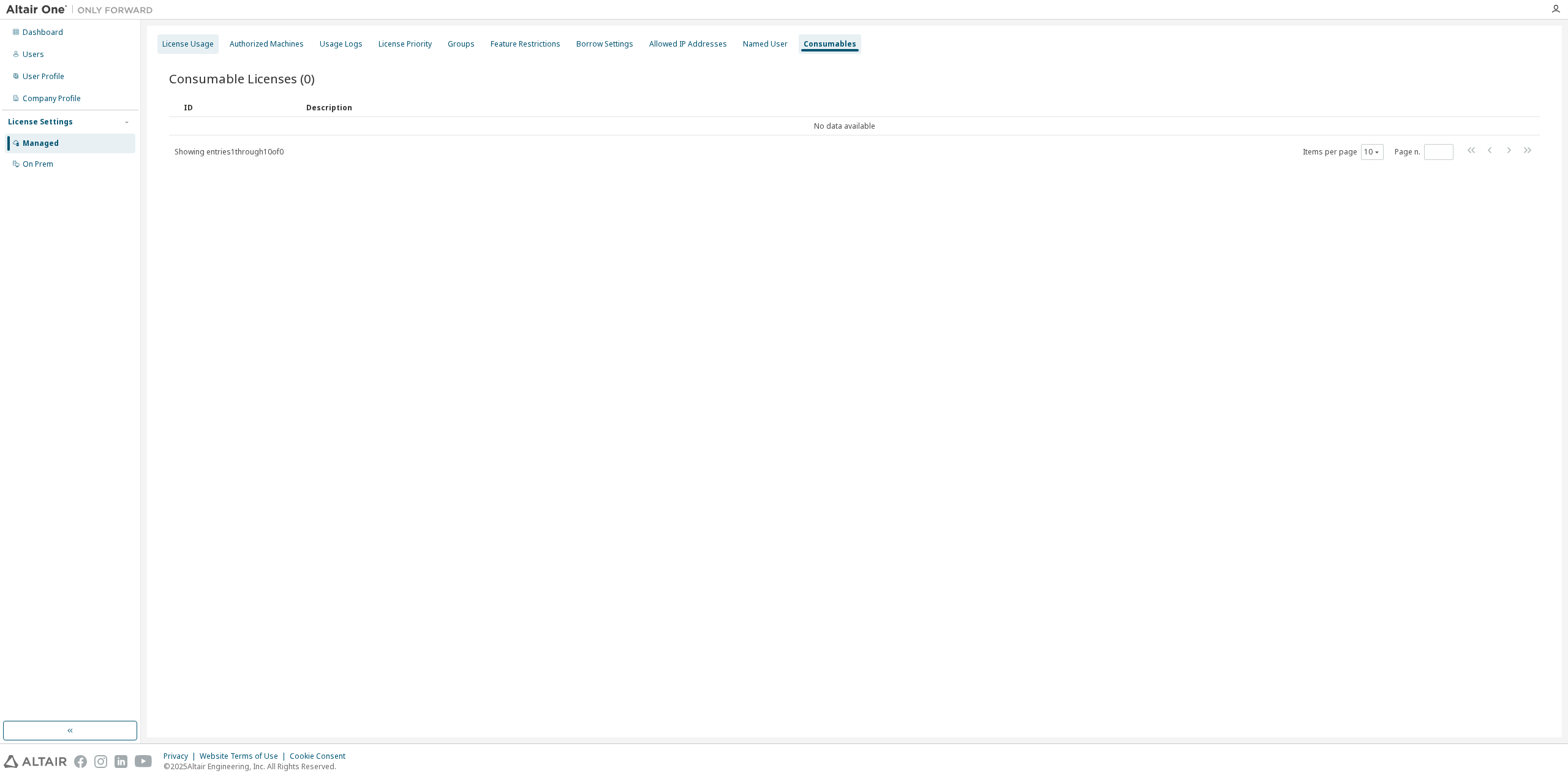
click at [211, 46] on div "License Usage" at bounding box center [188, 44] width 52 height 10
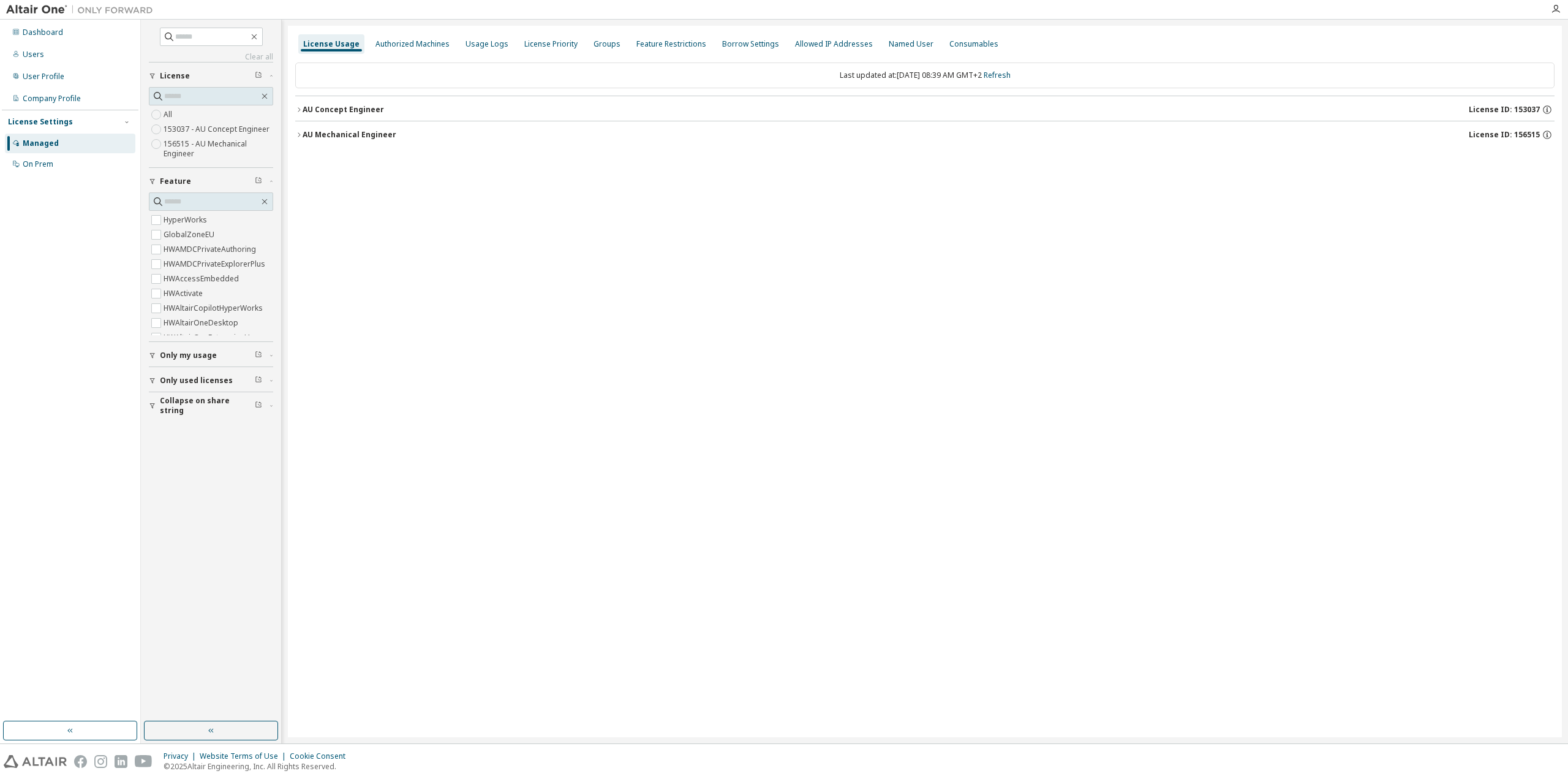
click at [1033, 448] on div "License Usage Authorized Machines Usage Logs License Priority Groups Feature Re…" at bounding box center [925, 381] width 1274 height 711
click at [188, 357] on span "Only my usage" at bounding box center [189, 355] width 57 height 10
click at [195, 414] on span "Only used licenses" at bounding box center [197, 416] width 73 height 10
click at [190, 472] on span "Collapse on share string" at bounding box center [207, 476] width 95 height 20
click at [405, 44] on div "Authorized Machines" at bounding box center [413, 44] width 74 height 10
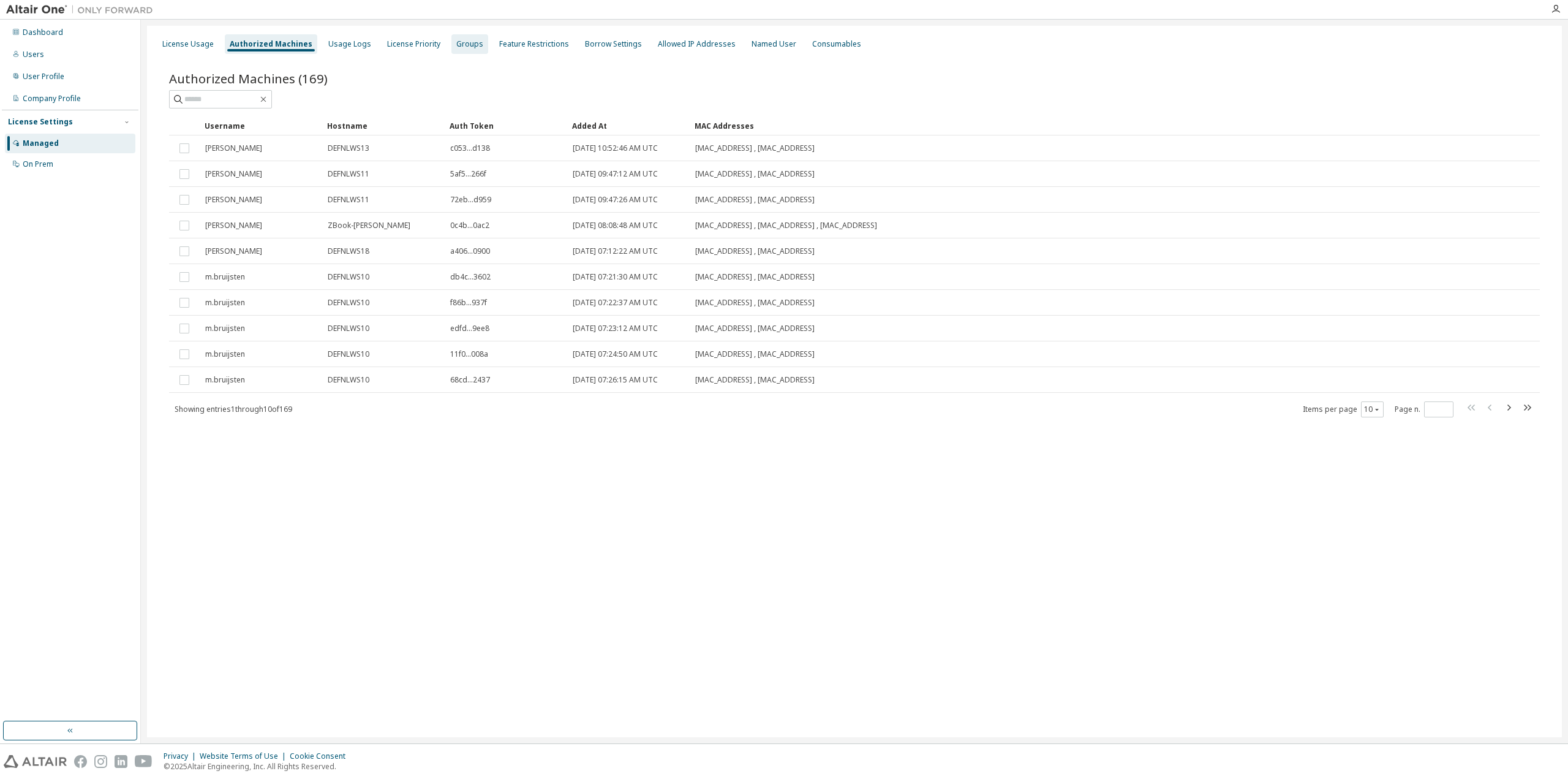
click at [456, 44] on div "Groups" at bounding box center [470, 44] width 27 height 10
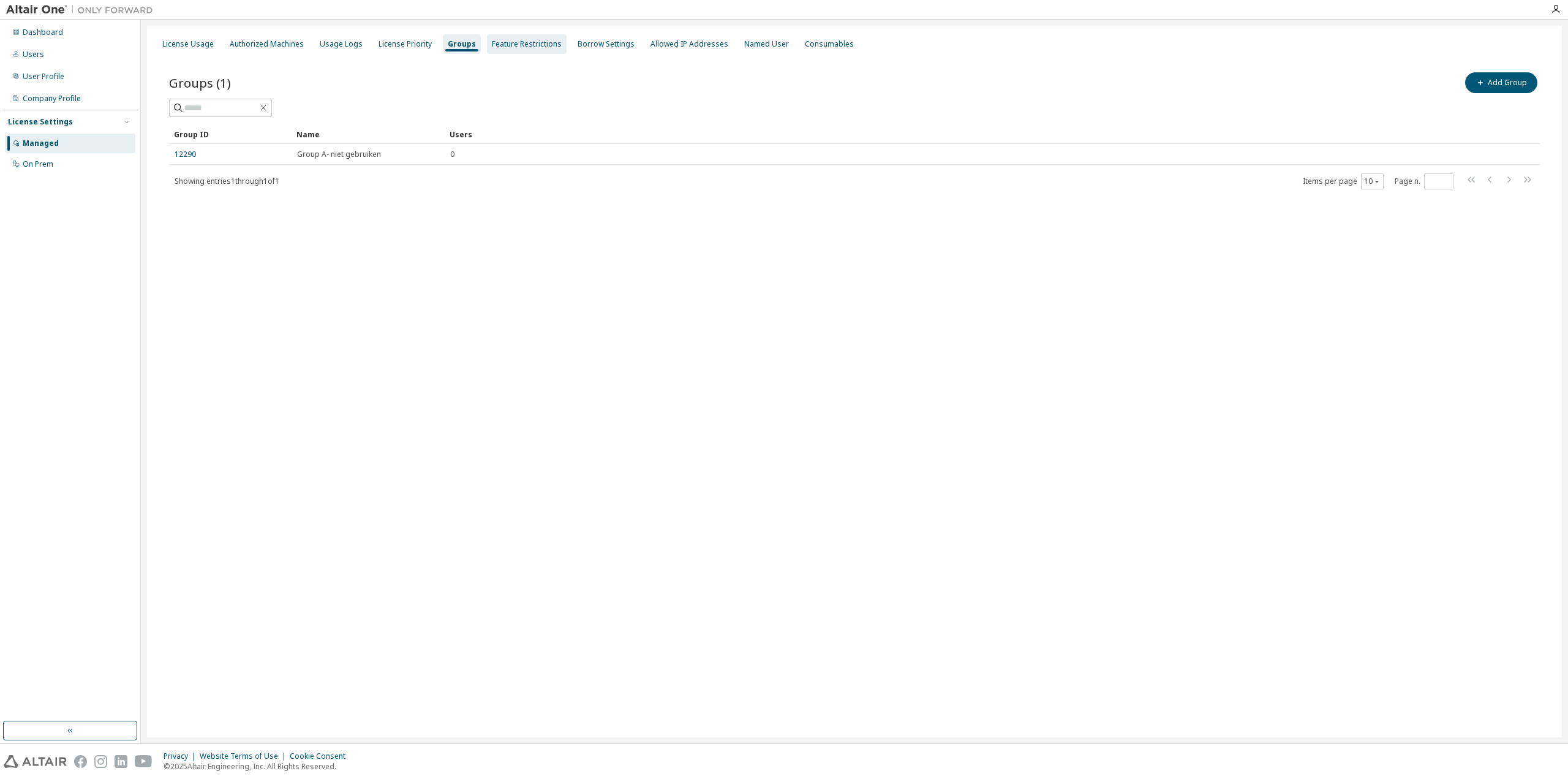
click at [530, 46] on div "Feature Restrictions" at bounding box center [527, 44] width 70 height 10
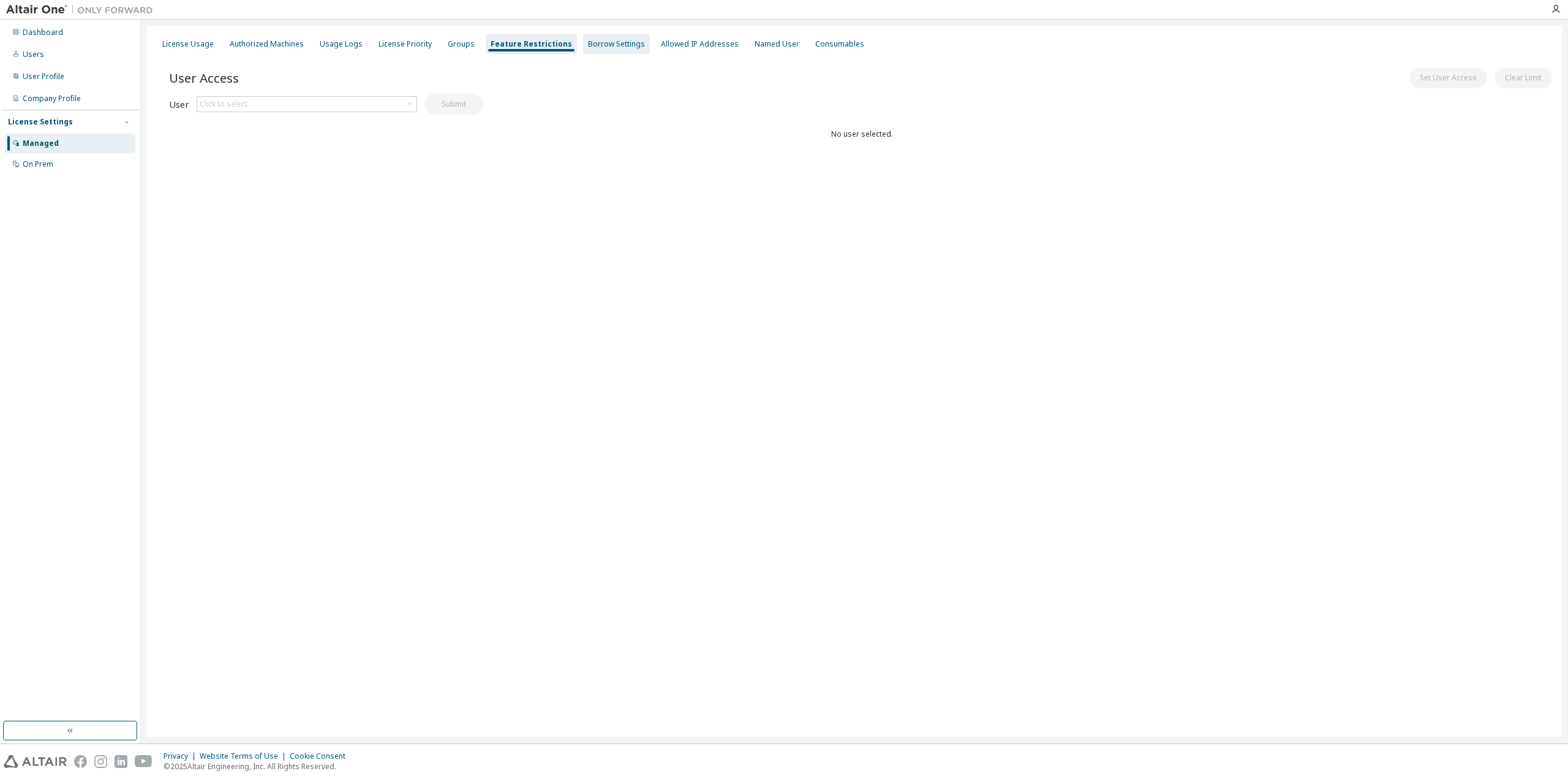
click at [588, 46] on div "Borrow Settings" at bounding box center [617, 44] width 57 height 10
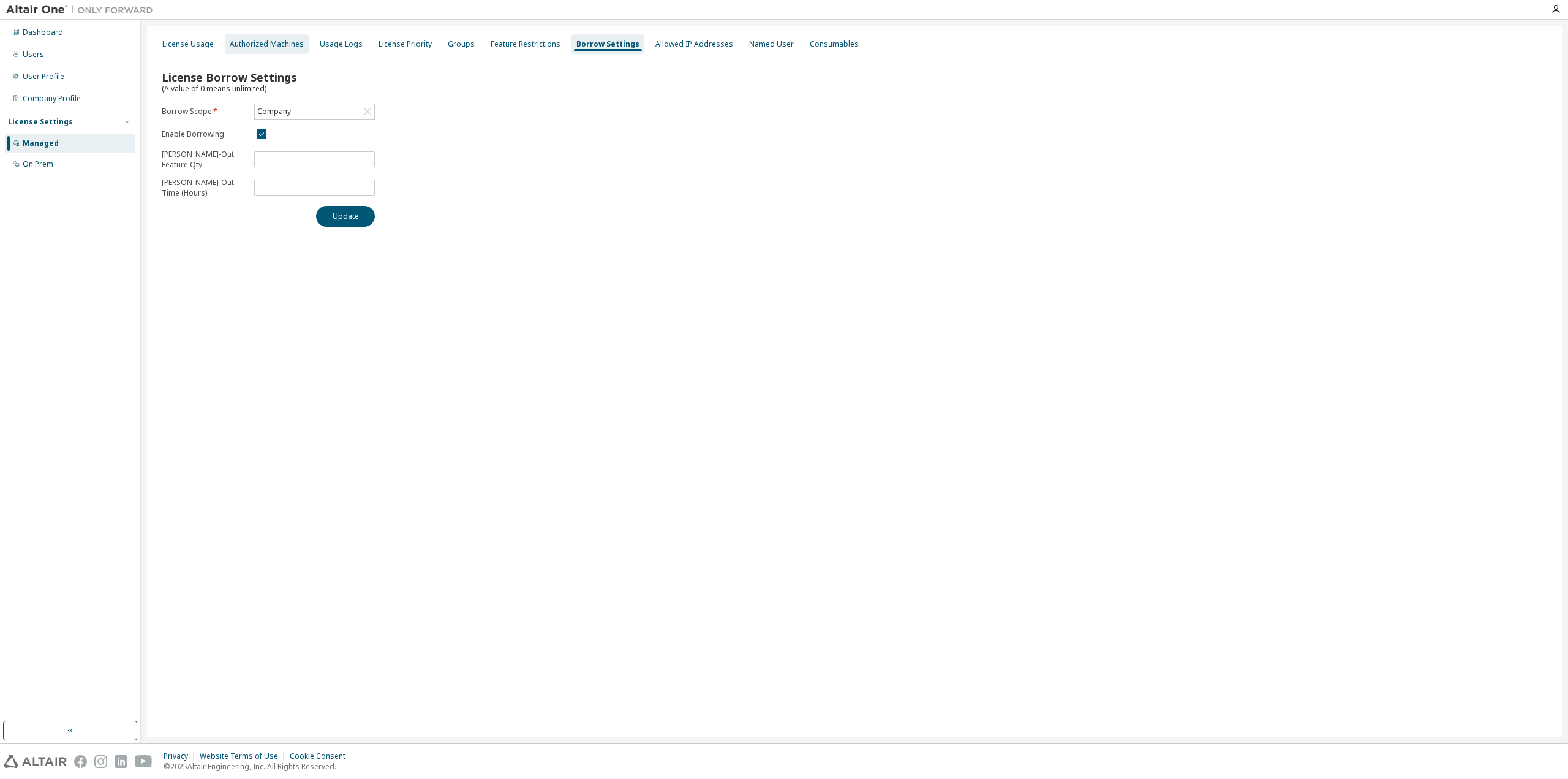
click at [300, 41] on div "Authorized Machines" at bounding box center [266, 44] width 74 height 10
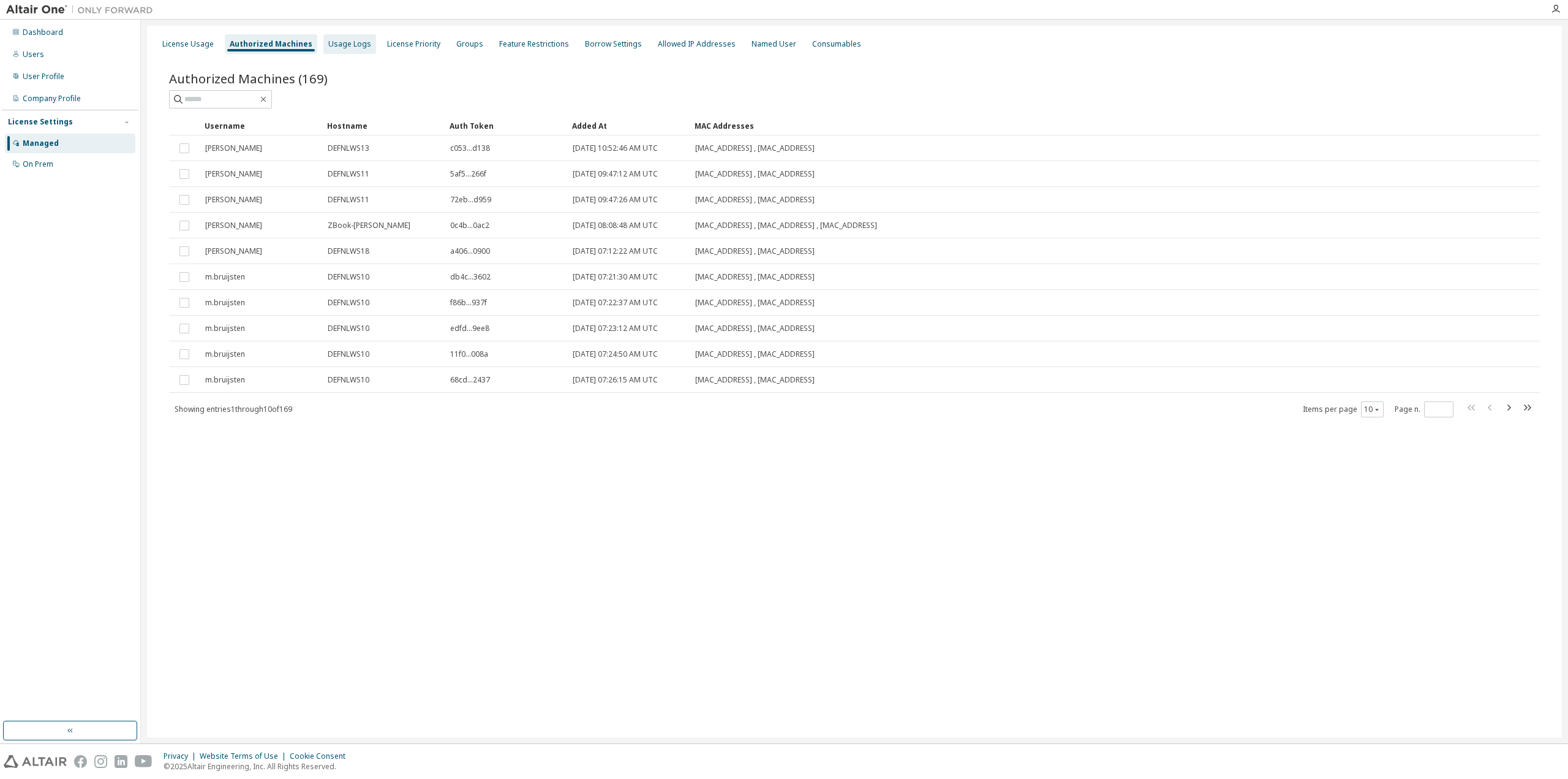
click at [359, 39] on div "Usage Logs" at bounding box center [350, 44] width 43 height 10
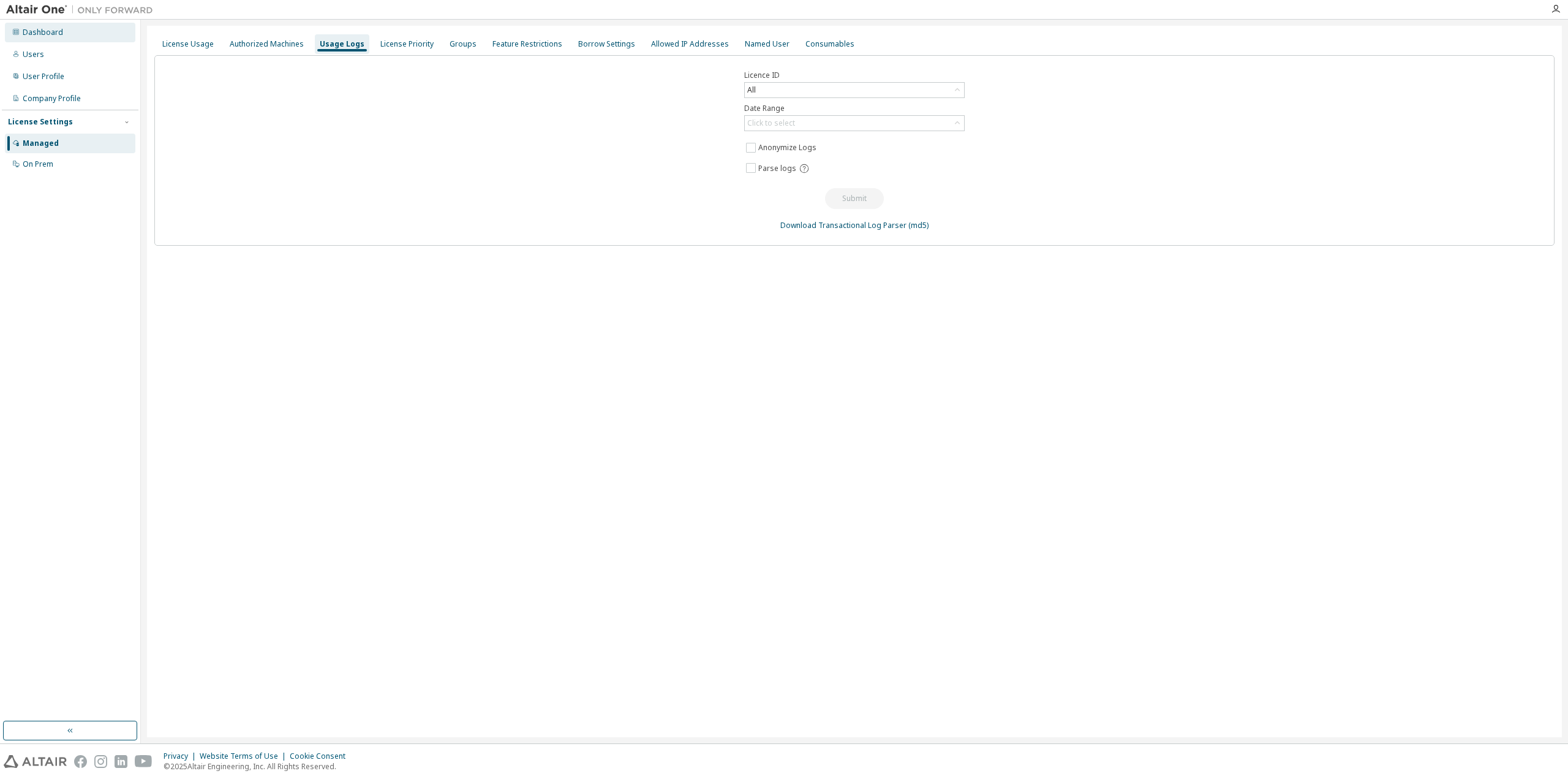
click at [47, 33] on div "Dashboard" at bounding box center [42, 33] width 41 height 10
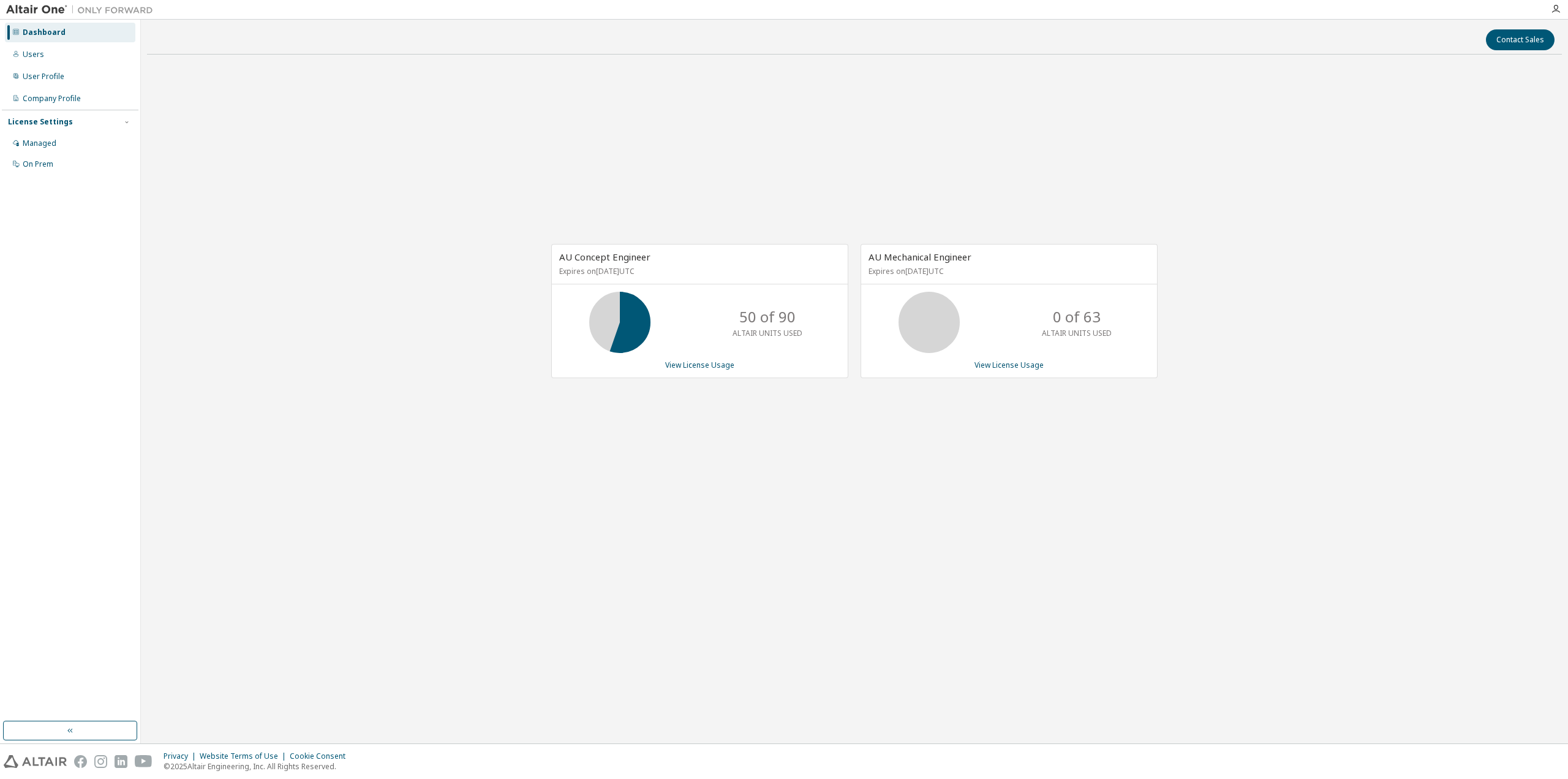
drag, startPoint x: 370, startPoint y: 120, endPoint x: 1379, endPoint y: 34, distance: 1012.7
click at [390, 123] on div "AU Concept Engineer Expires on [DATE] UTC 50 of 90 ALTAIR UNITS USED View Licen…" at bounding box center [854, 317] width 1415 height 506
click at [724, 169] on div "AU Concept Engineer Expires on [DATE] UTC 50 of 90 ALTAIR UNITS USED View Licen…" at bounding box center [854, 317] width 1415 height 506
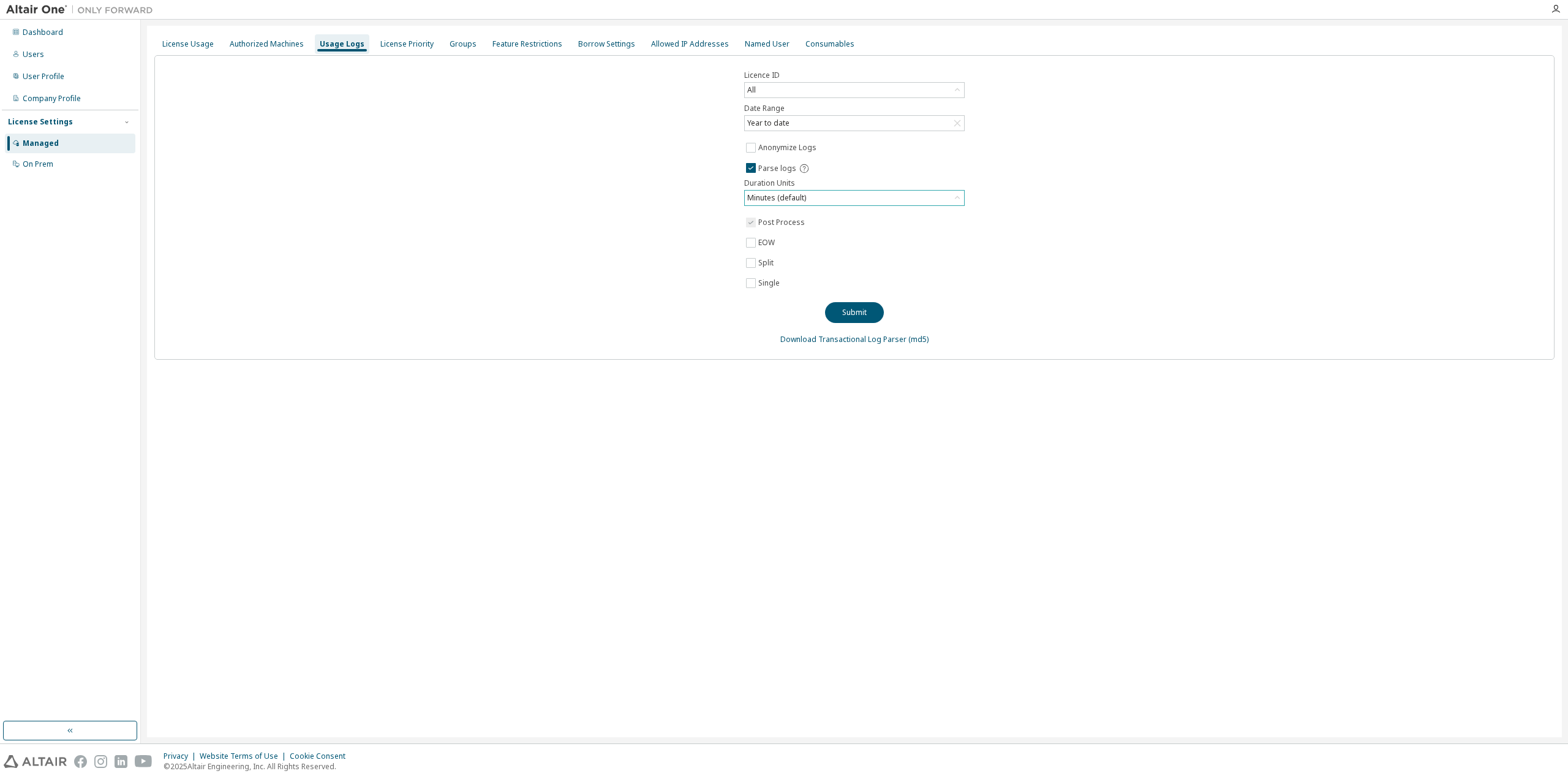
click at [772, 198] on div "Minutes (default)" at bounding box center [776, 198] width 62 height 14
click at [44, 30] on div "Dashboard" at bounding box center [42, 33] width 41 height 10
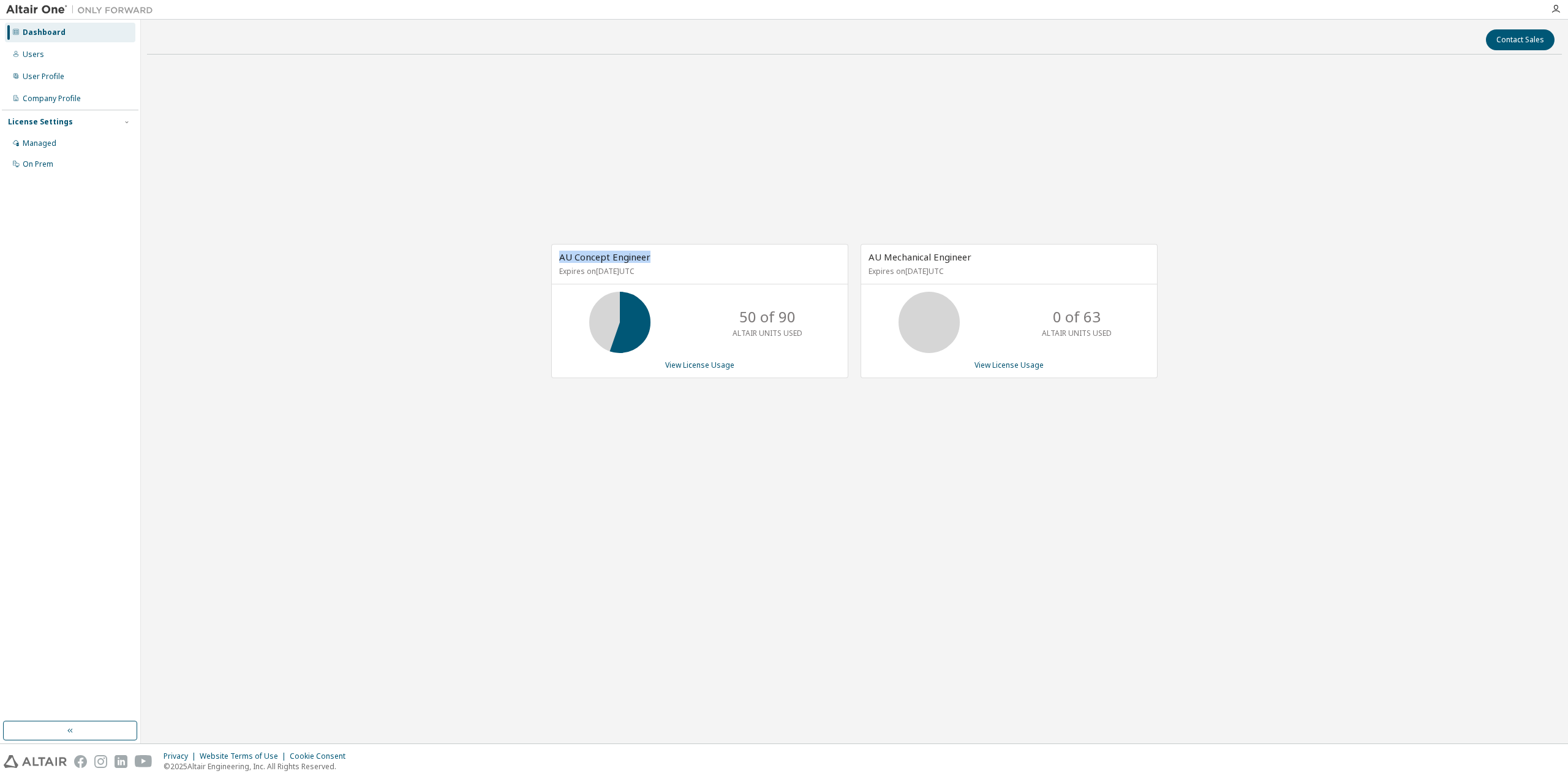
drag, startPoint x: 651, startPoint y: 254, endPoint x: 550, endPoint y: 254, distance: 101.0
click at [550, 254] on div "AU Concept Engineer Expires on [DATE] UTC 50 of 90 ALTAIR UNITS USED View Licen…" at bounding box center [694, 317] width 310 height 147
copy span "AU Concept Engineer"
drag, startPoint x: 973, startPoint y: 256, endPoint x: 864, endPoint y: 256, distance: 109.0
click at [864, 256] on div "AU Mechanical Engineer Expires on [DATE] UTC" at bounding box center [1010, 264] width 296 height 40
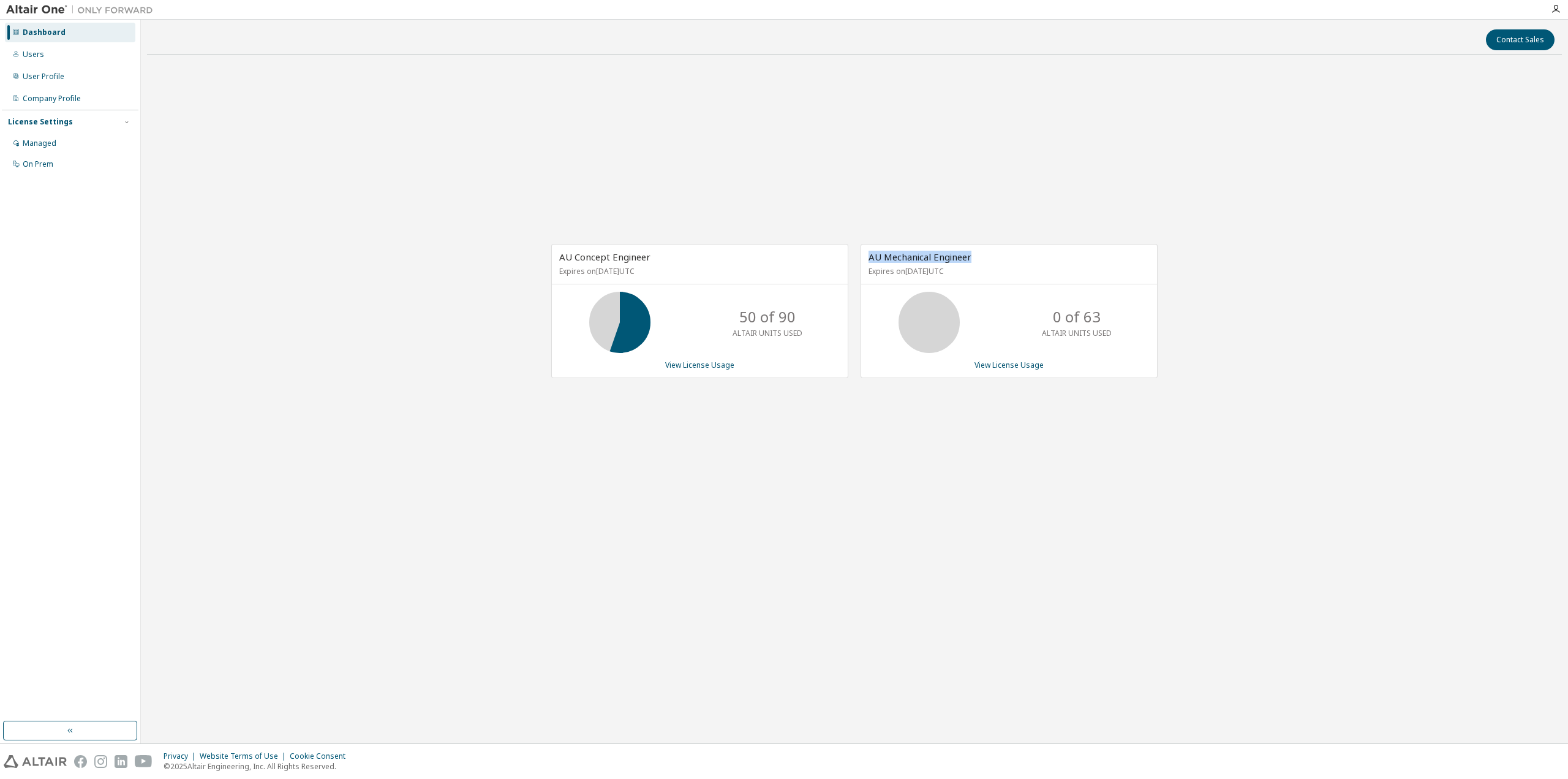
copy span "AU Mechanical Engineer"
click at [1349, 297] on div "AU Concept Engineer Expires on [DATE] UTC 50 of 90 ALTAIR UNITS USED View Licen…" at bounding box center [854, 317] width 1415 height 506
